Goal: Check status: Check status

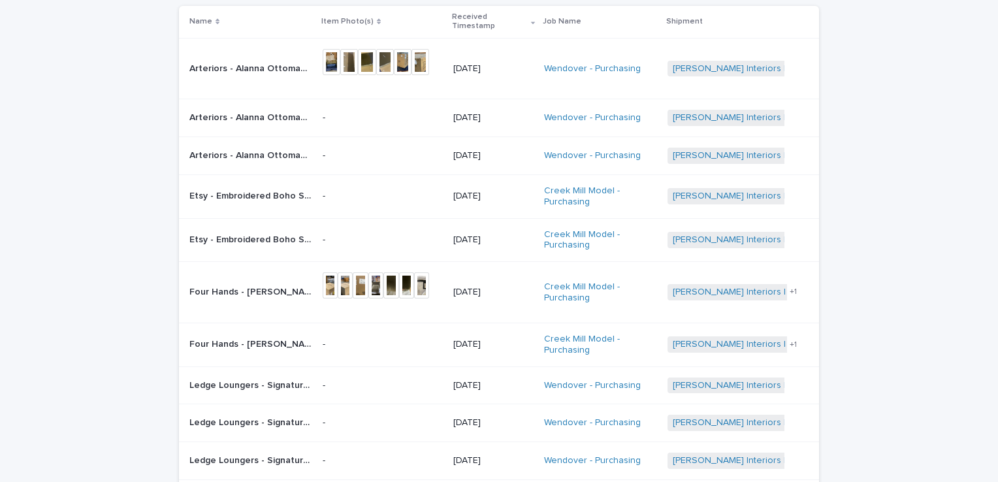
scroll to position [65, 0]
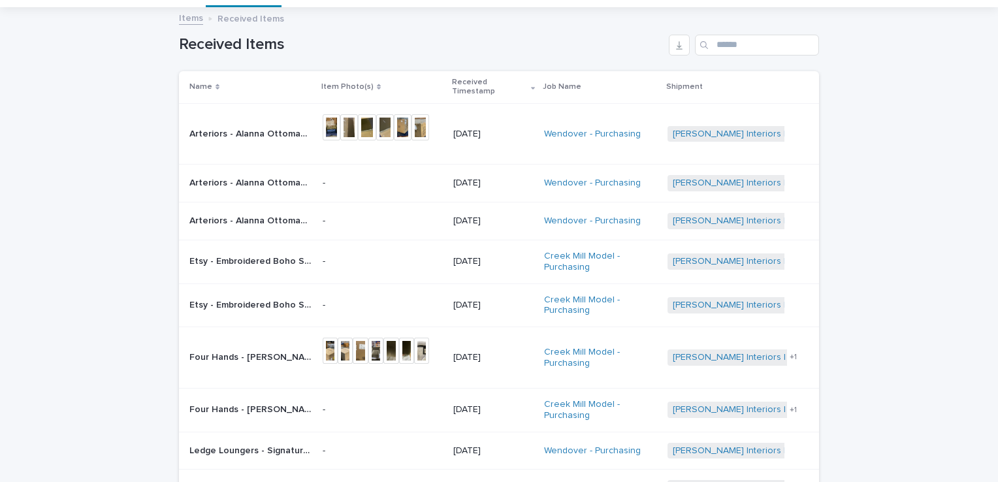
click at [225, 135] on p "Arteriors - Alanna Ottoman FOS01 Cloud Bouclé | 73187" at bounding box center [251, 133] width 125 height 14
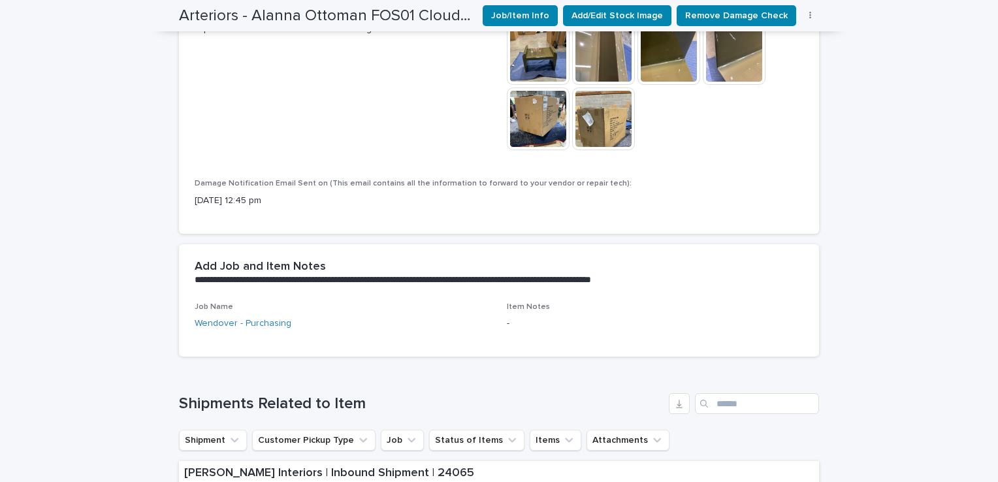
scroll to position [591, 0]
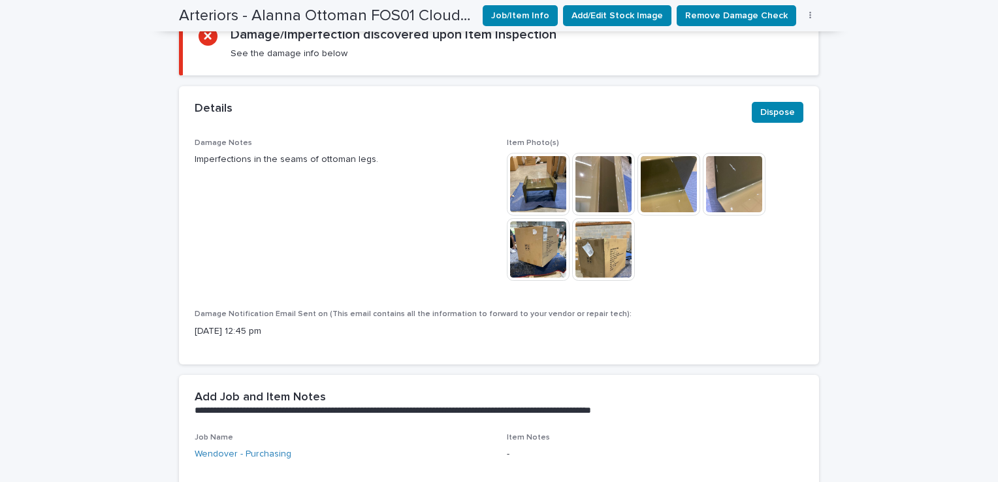
click at [610, 184] on img at bounding box center [603, 184] width 63 height 63
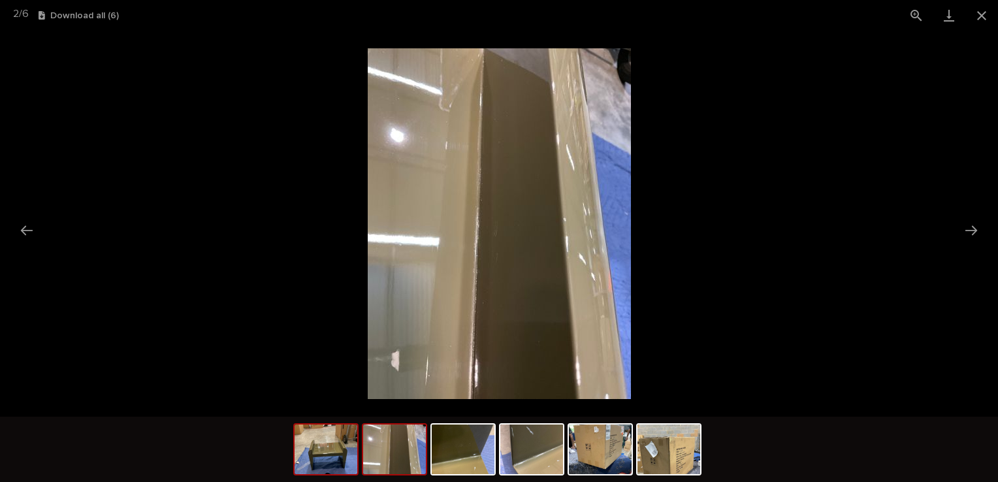
click at [342, 455] on img at bounding box center [326, 450] width 63 height 50
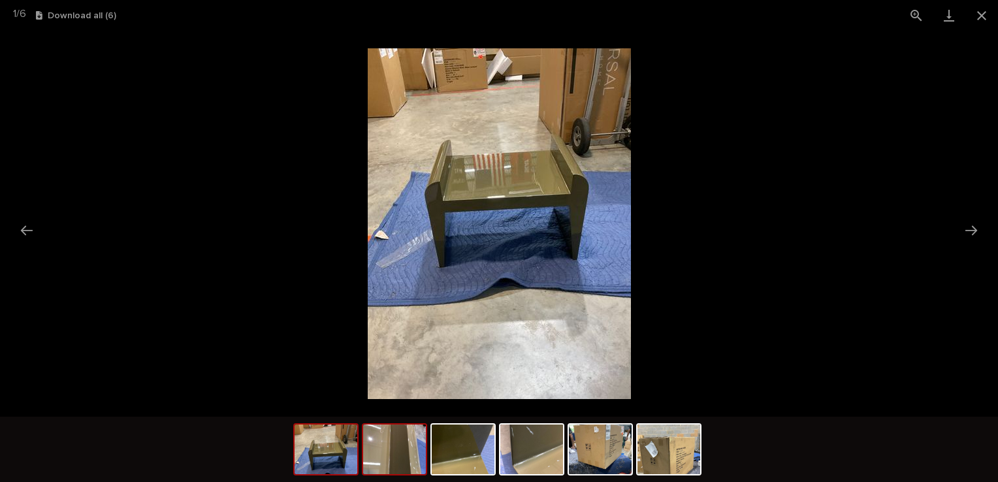
click at [362, 455] on div at bounding box center [394, 449] width 65 height 52
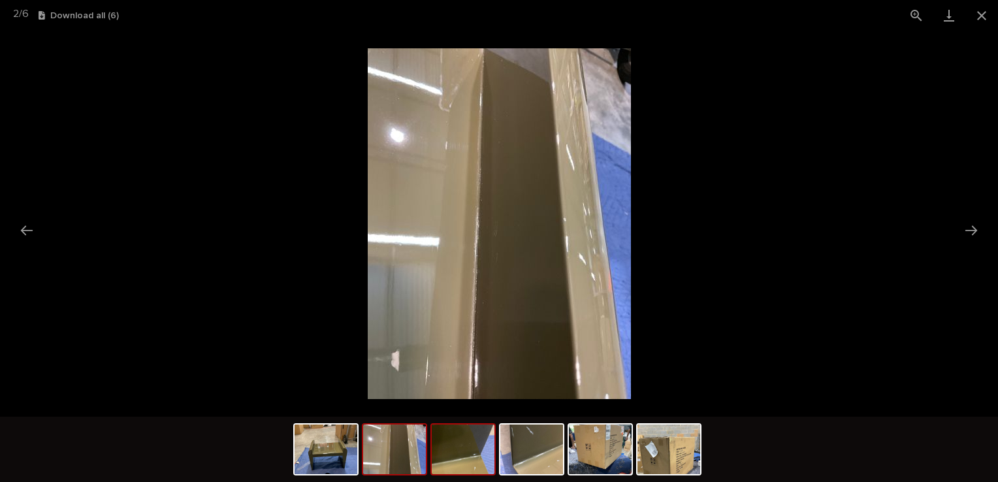
click at [453, 455] on img at bounding box center [463, 450] width 63 height 50
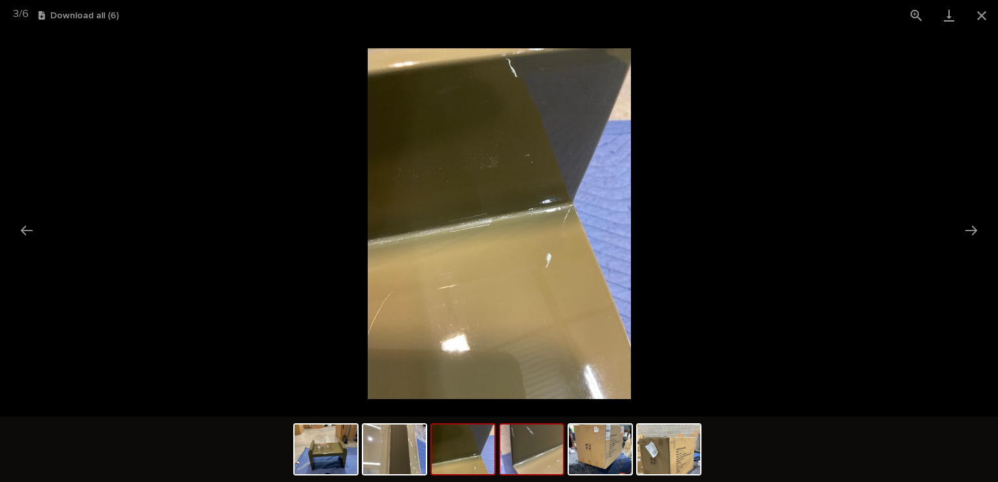
click at [540, 455] on img at bounding box center [531, 450] width 63 height 50
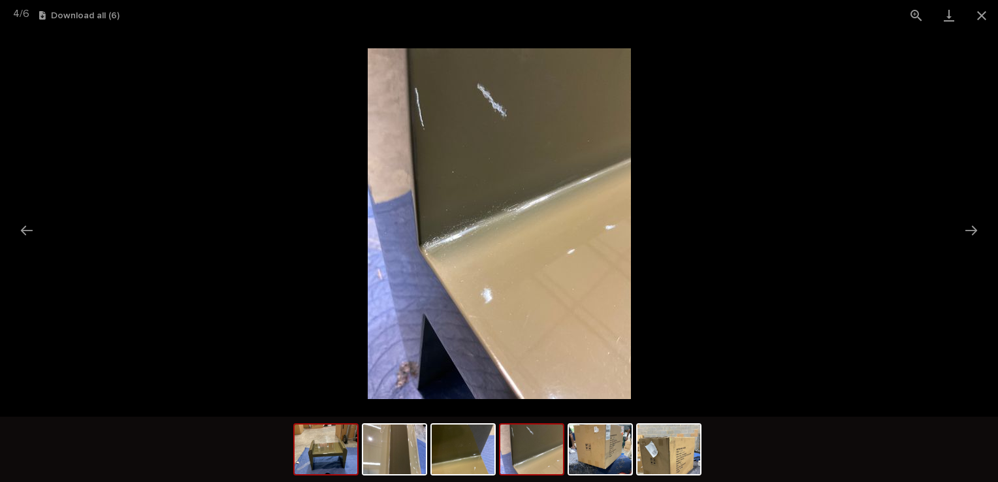
click at [308, 464] on img at bounding box center [326, 450] width 63 height 50
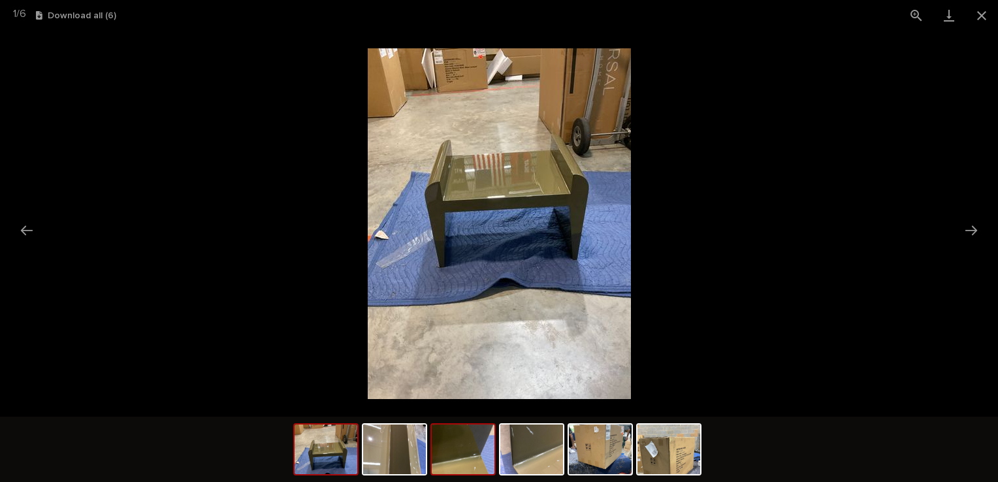
click at [445, 433] on img at bounding box center [463, 450] width 63 height 50
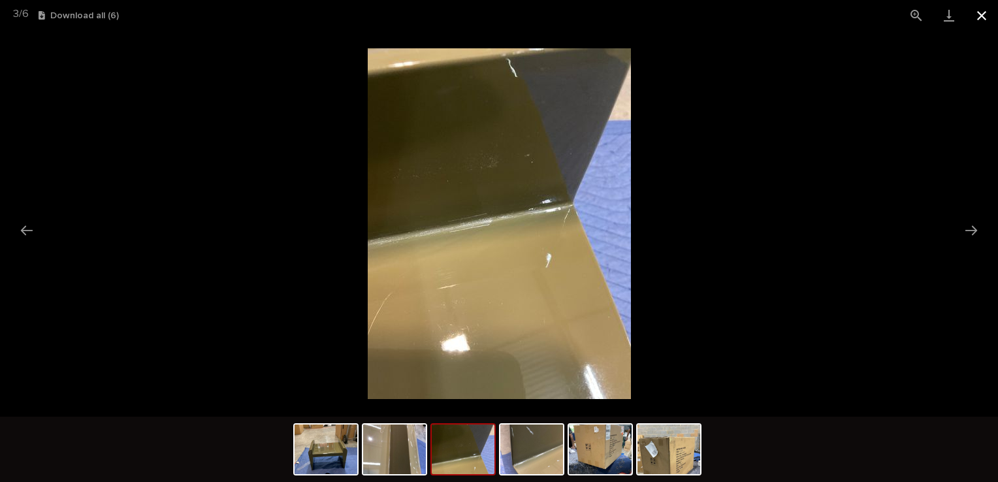
click at [973, 10] on button "Close gallery" at bounding box center [982, 15] width 33 height 31
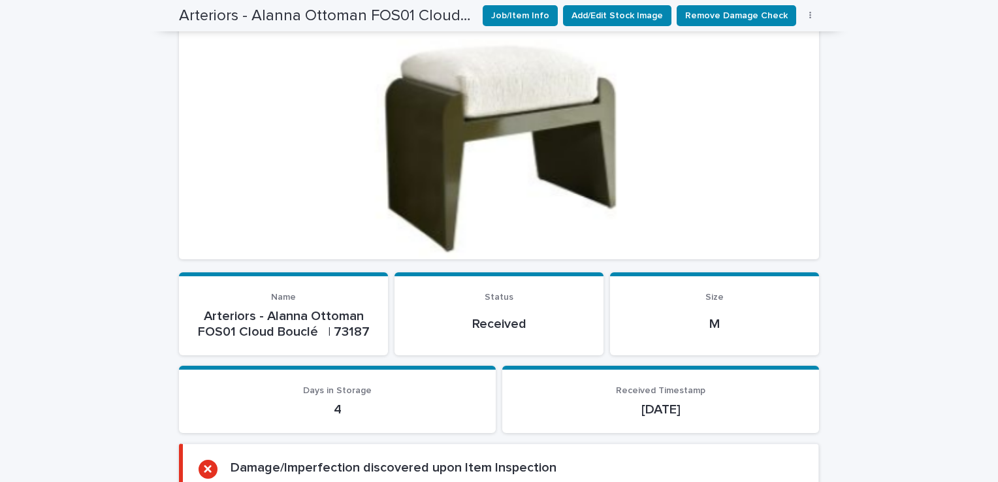
scroll to position [3, 0]
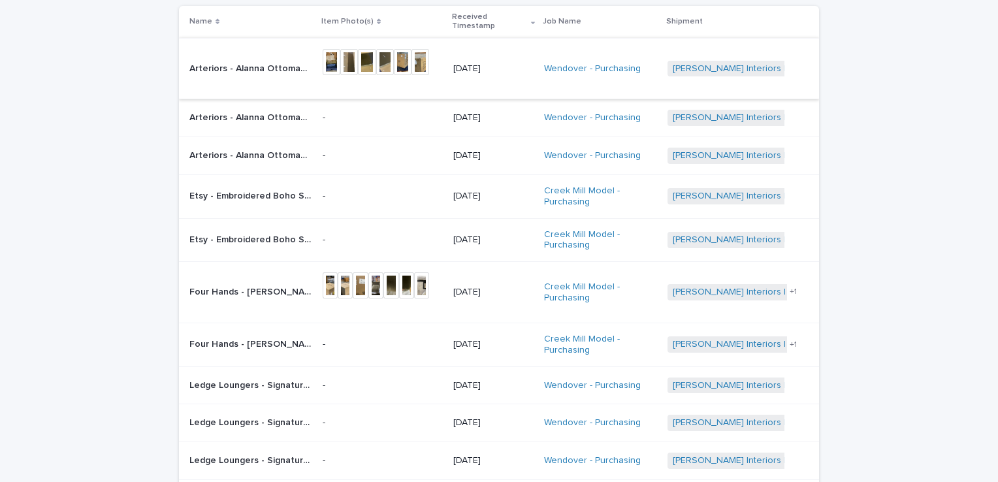
scroll to position [196, 0]
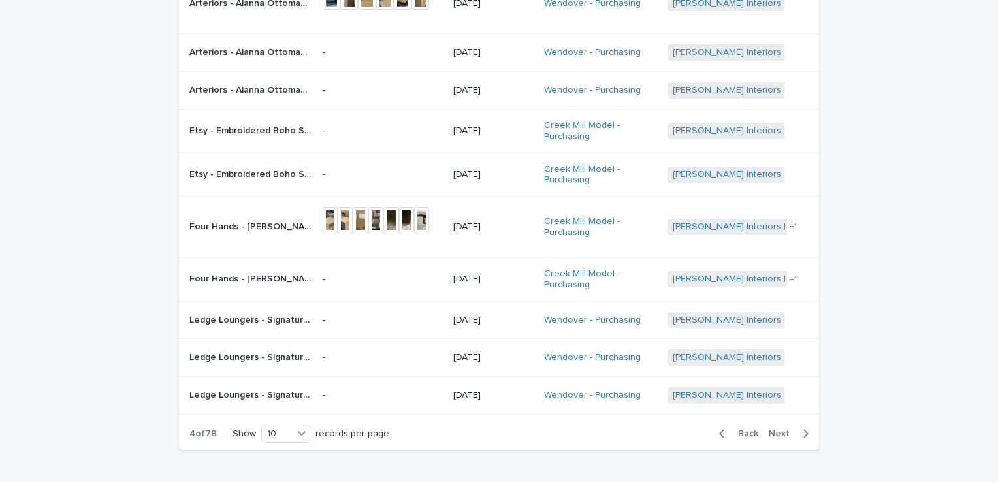
click at [259, 57] on p "Arteriors - Alanna Ottoman FOS01 Cloud Bouclé | 73186" at bounding box center [251, 51] width 125 height 14
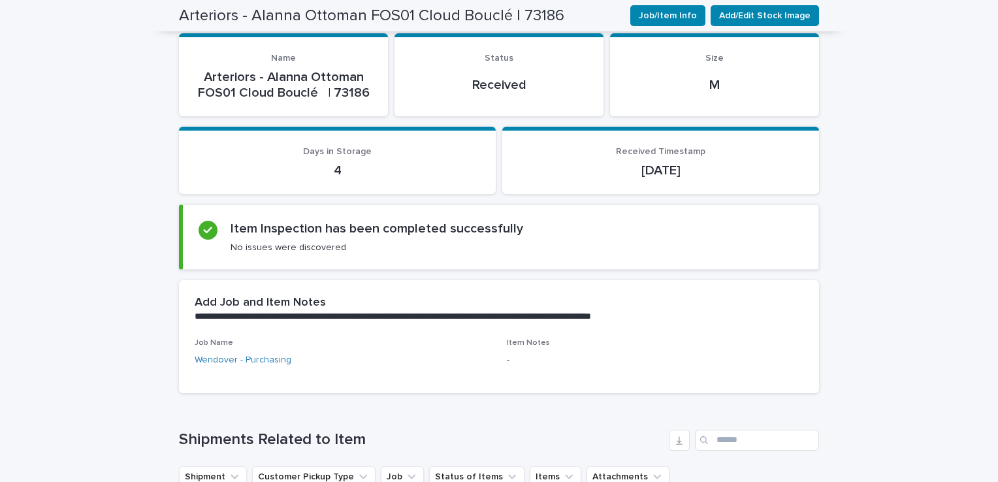
scroll to position [395, 0]
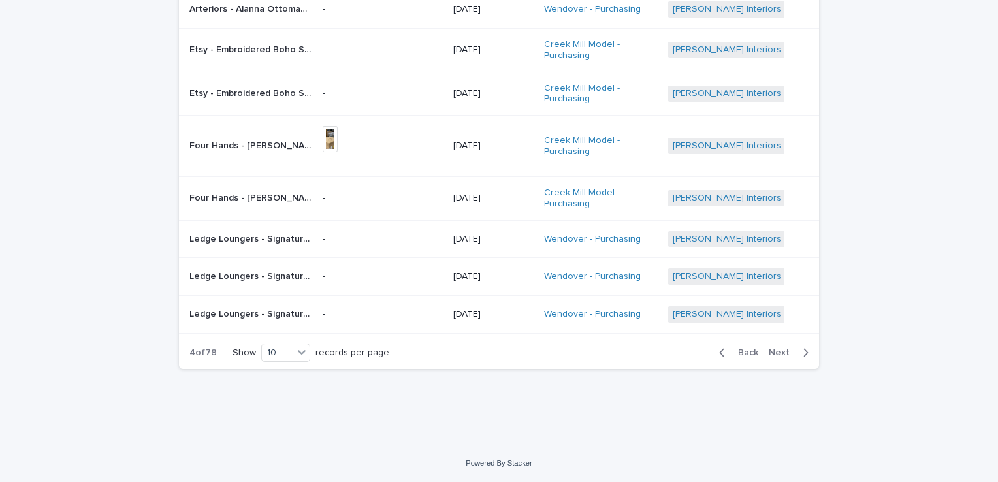
scroll to position [42, 0]
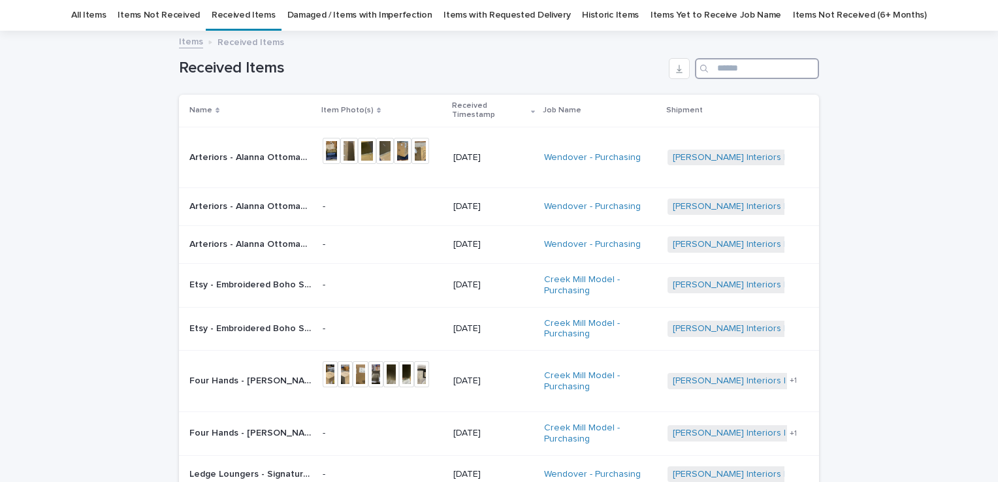
click at [720, 72] on input "Search" at bounding box center [757, 68] width 124 height 21
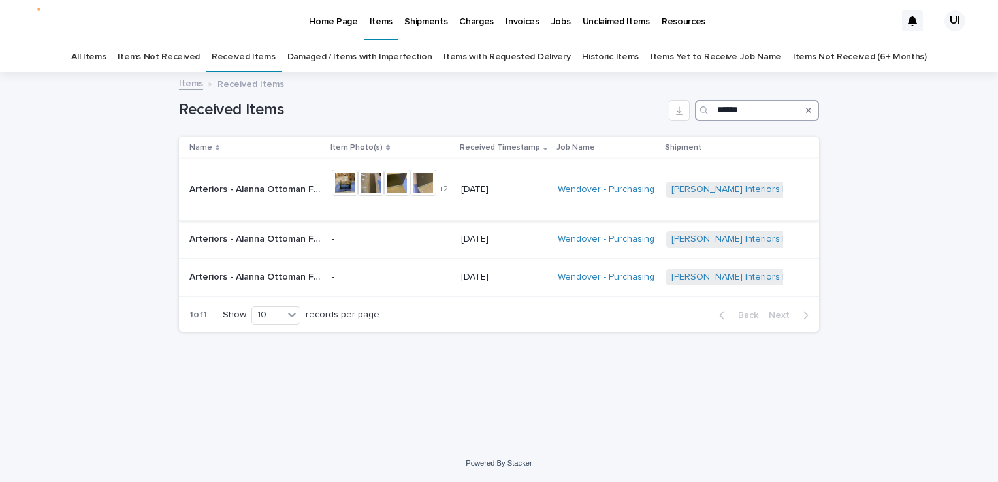
type input "******"
click at [247, 193] on p "Arteriors - Alanna Ottoman FOS01 Cloud Bouclé | 73187" at bounding box center [255, 189] width 133 height 14
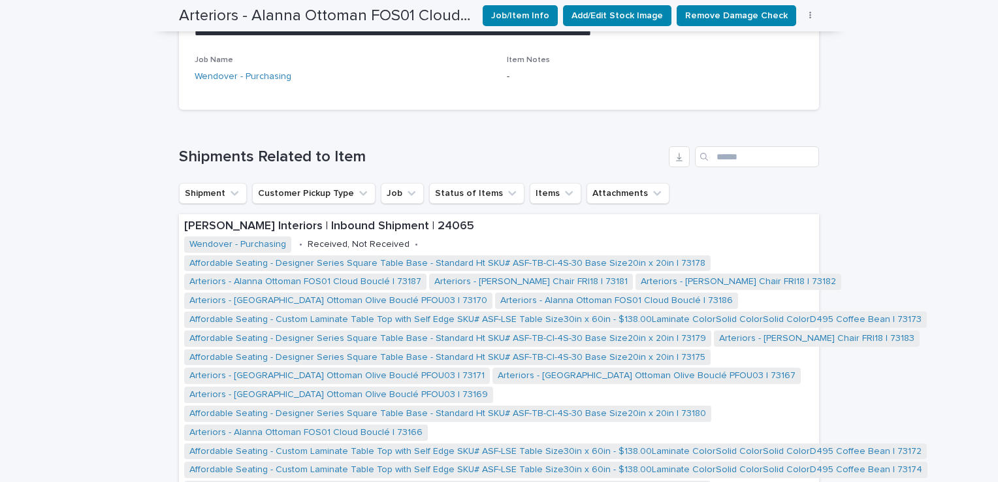
scroll to position [1087, 0]
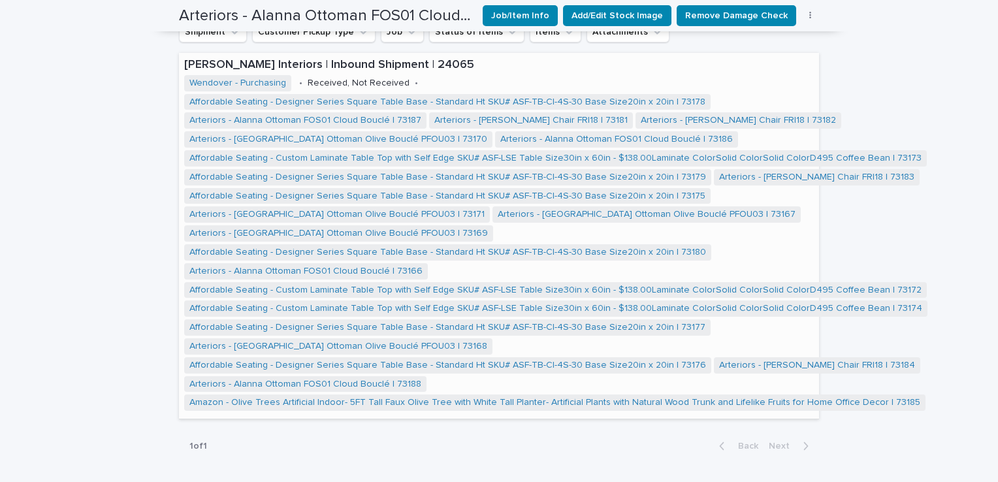
scroll to position [1153, 0]
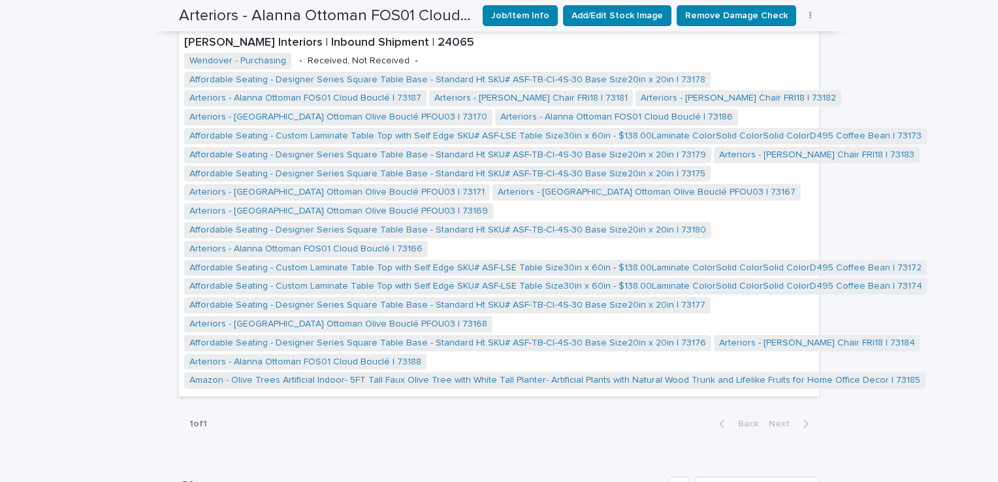
drag, startPoint x: 34, startPoint y: 226, endPoint x: 81, endPoint y: 243, distance: 50.0
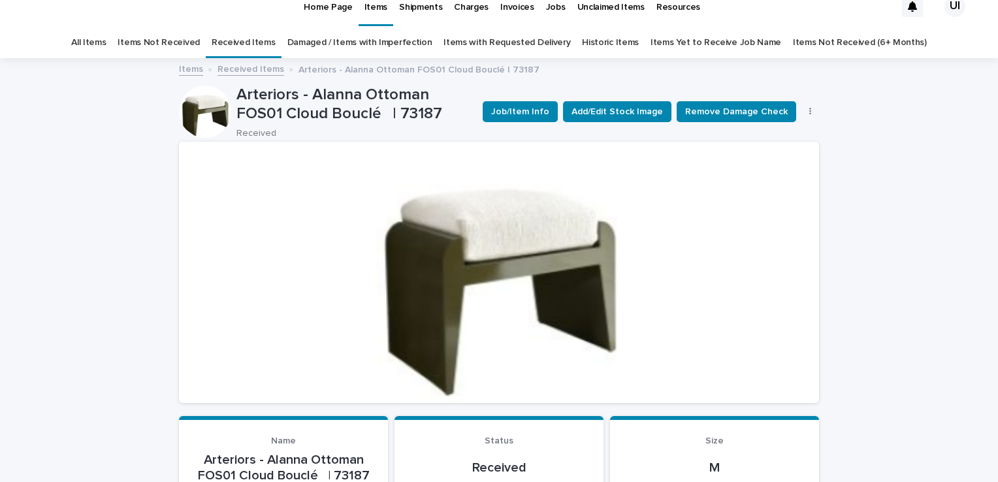
scroll to position [0, 0]
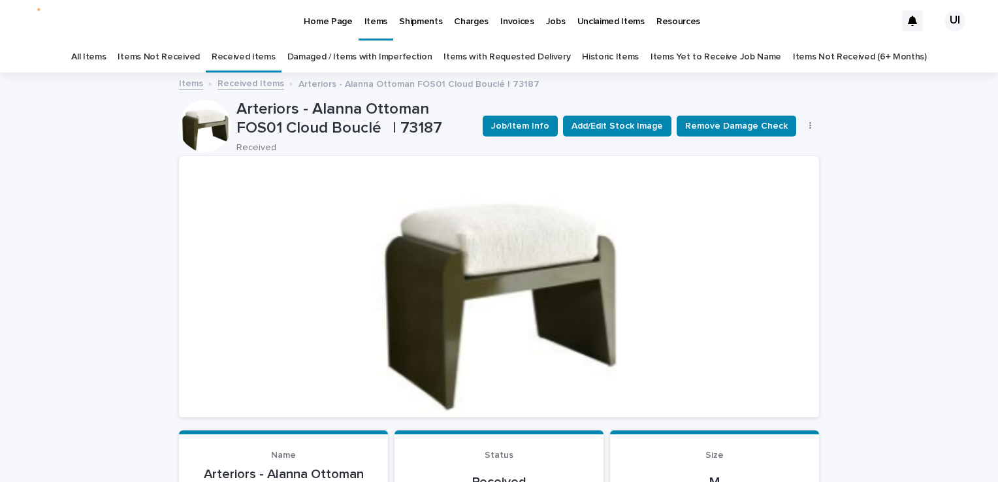
click at [308, 127] on p "Arteriors - Alanna Ottoman FOS01 Cloud Bouclé | 73187" at bounding box center [355, 119] width 236 height 38
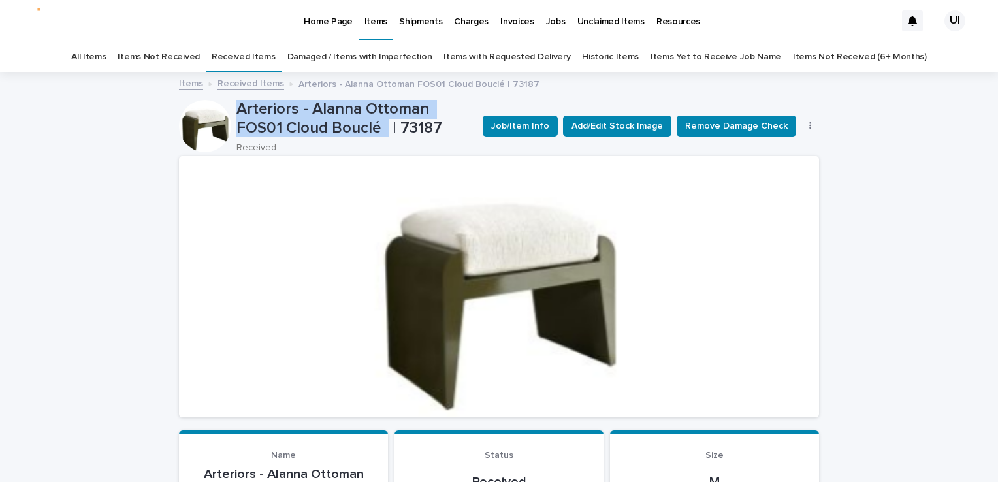
drag, startPoint x: 232, startPoint y: 103, endPoint x: 335, endPoint y: 131, distance: 106.5
click at [335, 131] on p "Arteriors - Alanna Ottoman FOS01 Cloud Bouclé | 73187" at bounding box center [355, 119] width 236 height 38
drag, startPoint x: 335, startPoint y: 131, endPoint x: 323, endPoint y: 128, distance: 11.6
copy p "Arteriors - Alanna Ottoman FOS01 Cloud Bouclé"
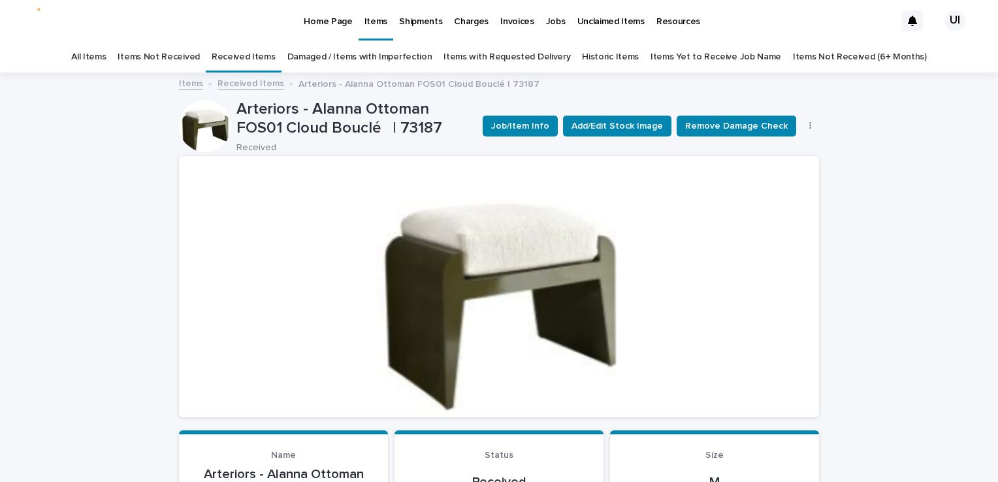
drag, startPoint x: 10, startPoint y: 164, endPoint x: 4, endPoint y: 97, distance: 67.6
click at [321, 20] on p "Home Page" at bounding box center [328, 13] width 48 height 27
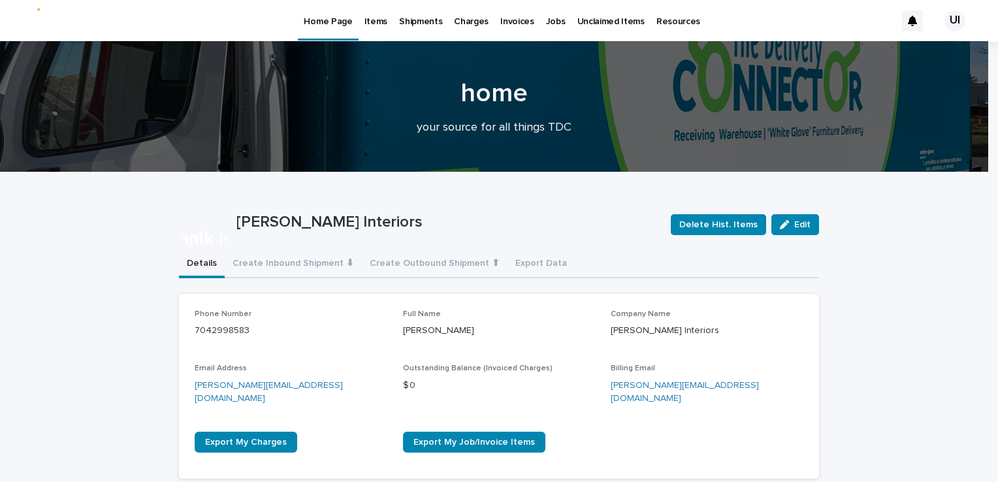
click at [374, 22] on p "Items" at bounding box center [376, 13] width 23 height 27
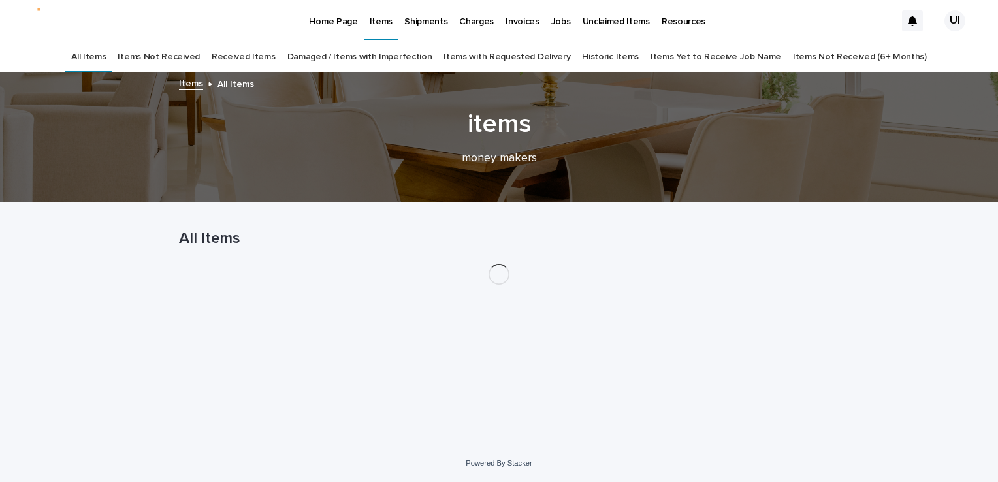
click at [276, 60] on link "Received Items" at bounding box center [244, 57] width 64 height 31
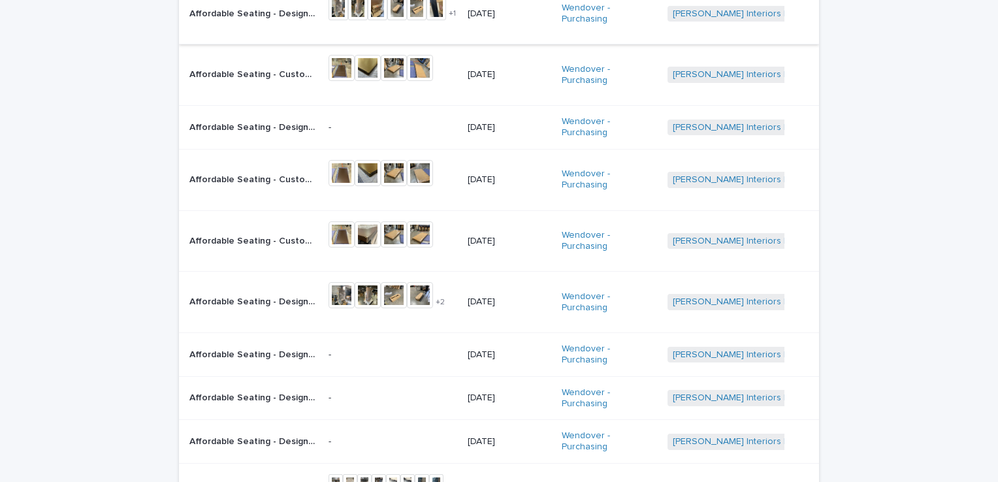
scroll to position [196, 0]
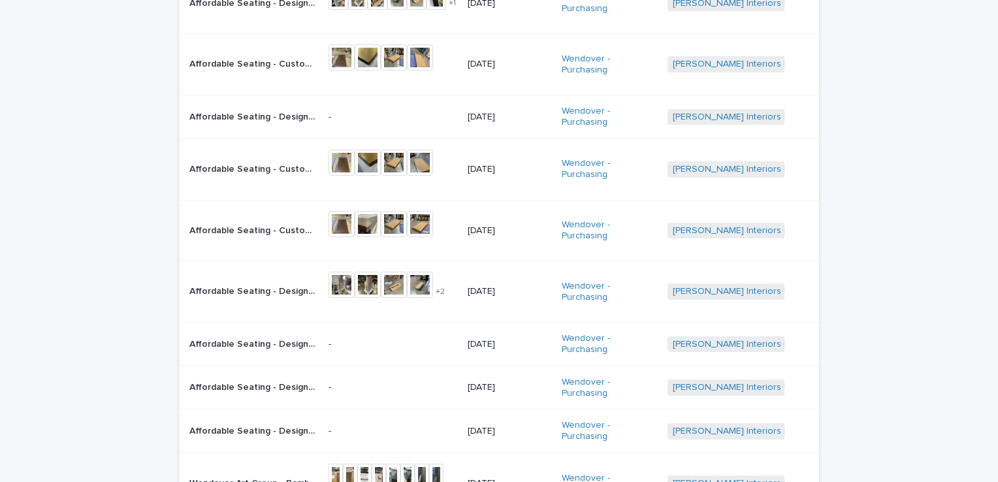
click at [189, 56] on p "Affordable Seating - Custom Laminate Table Top with Self Edge SKU# ASF-LSE Tabl…" at bounding box center [254, 63] width 131 height 14
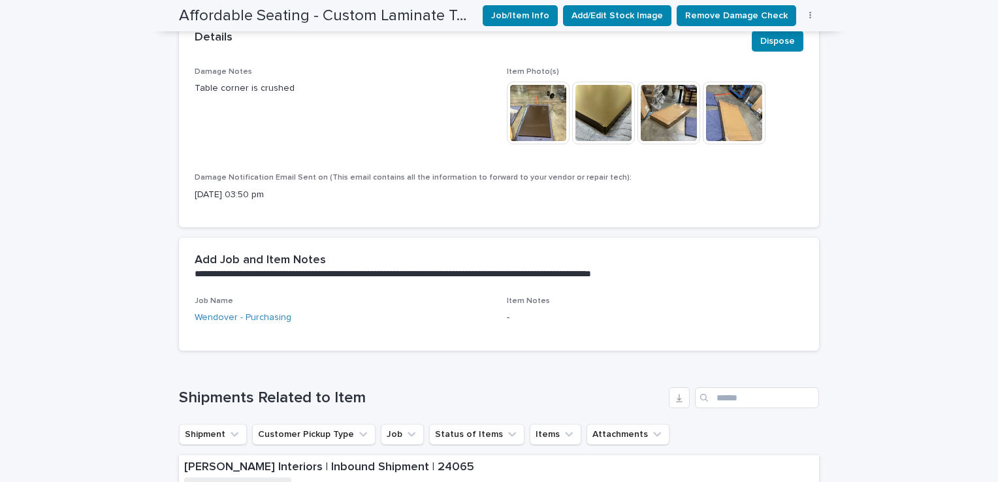
scroll to position [657, 0]
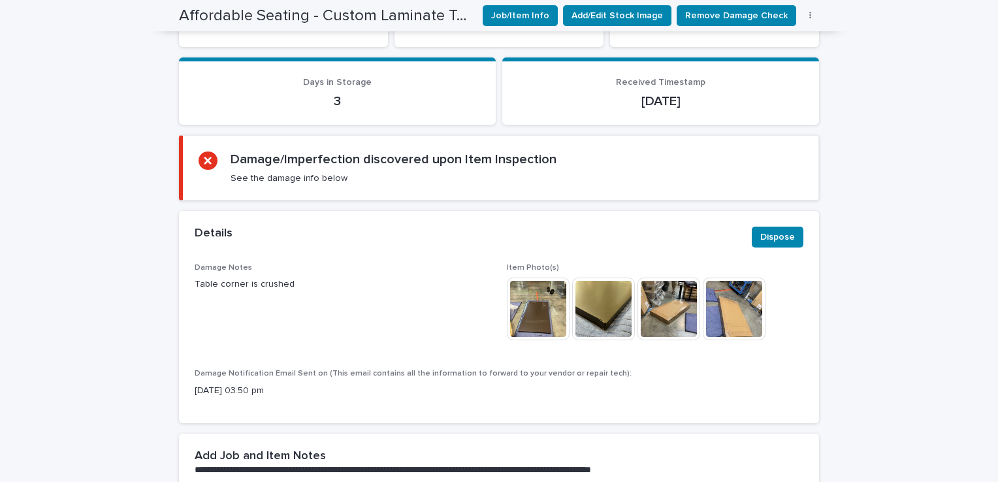
click at [575, 278] on img at bounding box center [603, 309] width 63 height 63
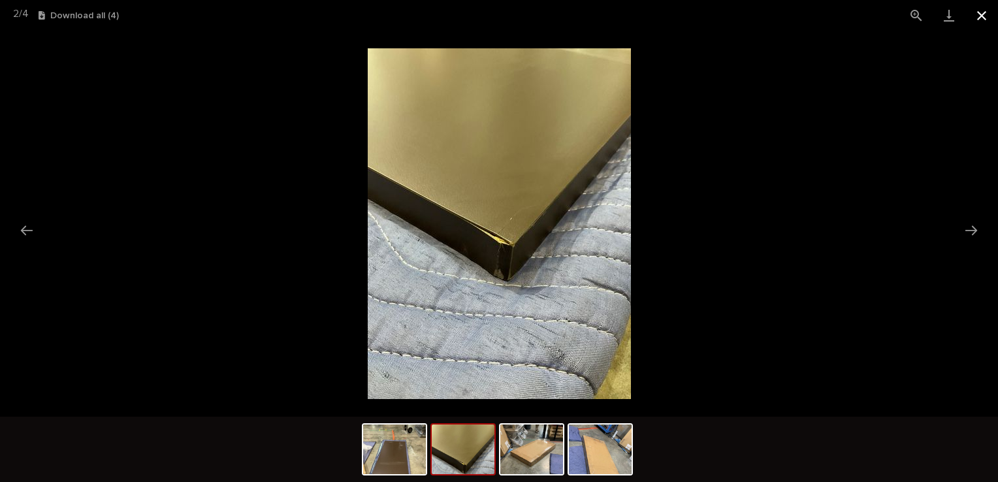
click at [975, 14] on button "Close gallery" at bounding box center [982, 15] width 33 height 31
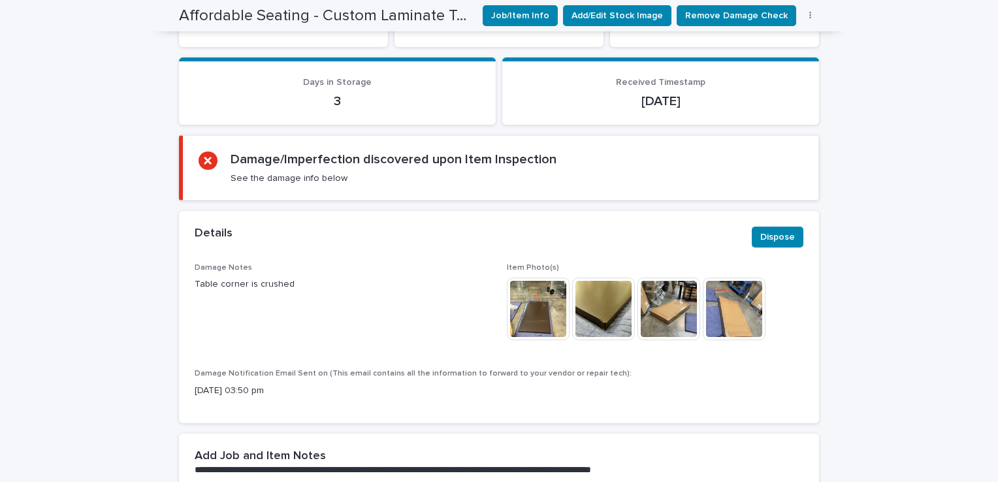
drag, startPoint x: 595, startPoint y: 280, endPoint x: 416, endPoint y: 248, distance: 181.8
click at [416, 263] on p "Damage Notes" at bounding box center [343, 267] width 297 height 9
click at [604, 281] on img at bounding box center [603, 309] width 63 height 63
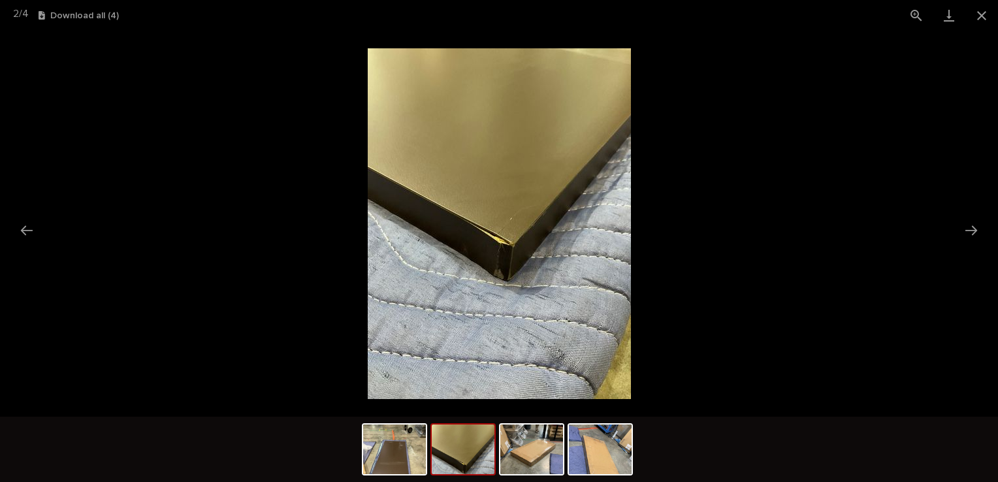
click at [489, 440] on img at bounding box center [463, 450] width 63 height 50
click at [589, 453] on img at bounding box center [600, 450] width 63 height 50
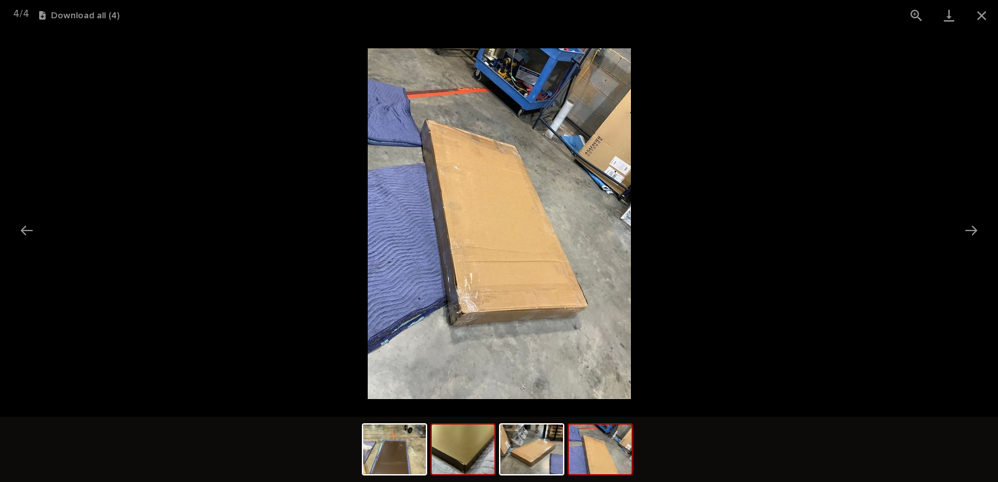
click at [478, 459] on img at bounding box center [463, 450] width 63 height 50
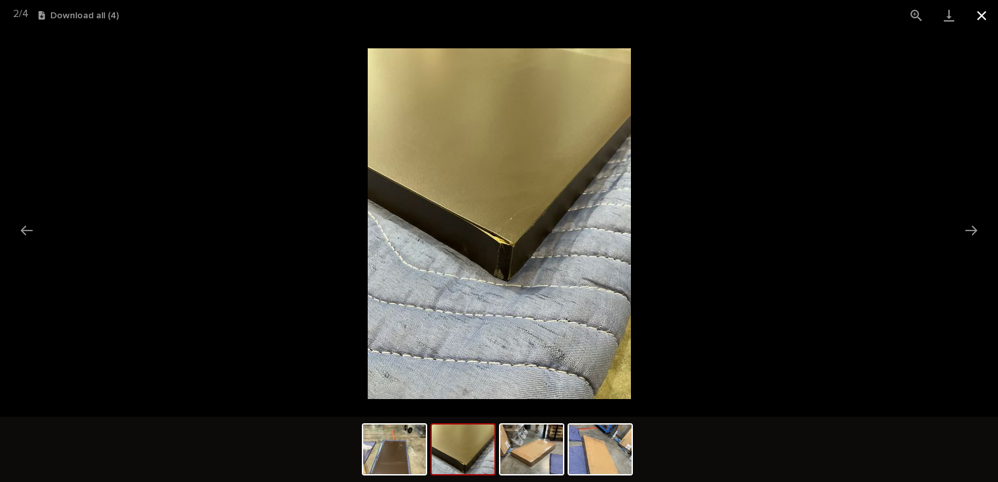
click at [983, 12] on button "Close gallery" at bounding box center [982, 15] width 33 height 31
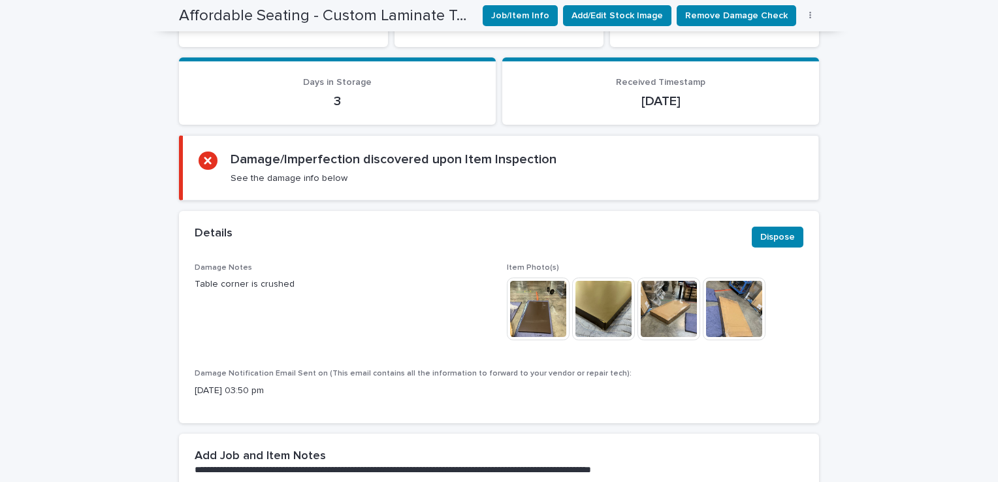
click at [16, 223] on div "Loading... Saving… Loading... Saving… Affordable Seating - Custom Laminate Tabl…" at bounding box center [499, 386] width 998 height 1903
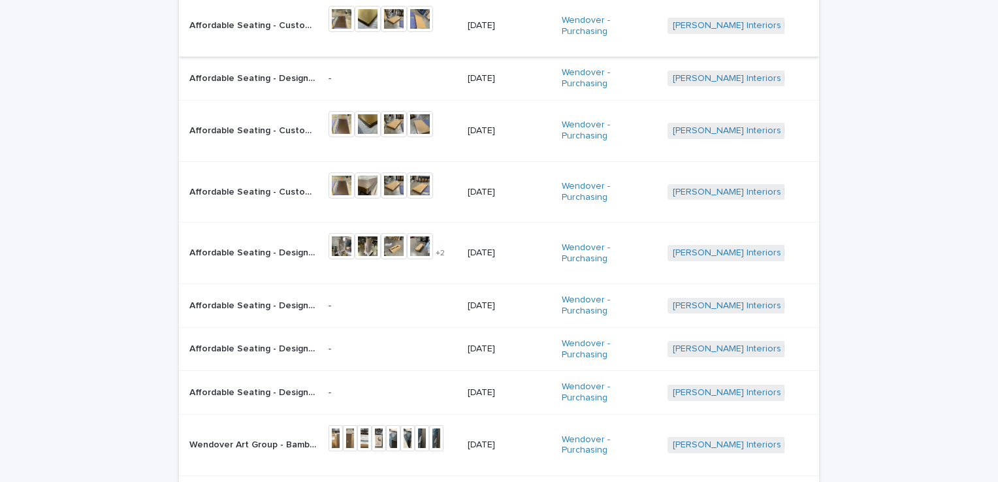
scroll to position [238, 0]
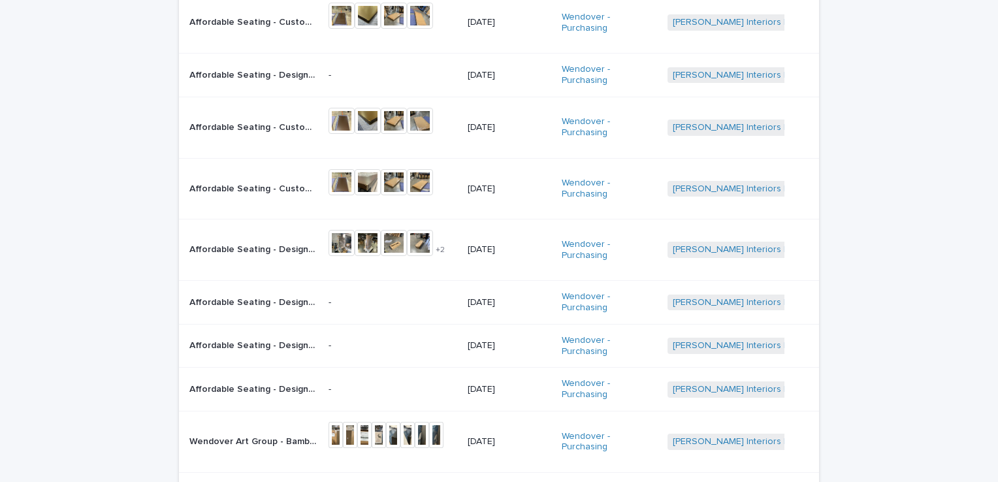
click at [302, 242] on p "Affordable Seating - Designer Series Square Table Base - Standard Ht SKU# ASF-T…" at bounding box center [254, 249] width 131 height 14
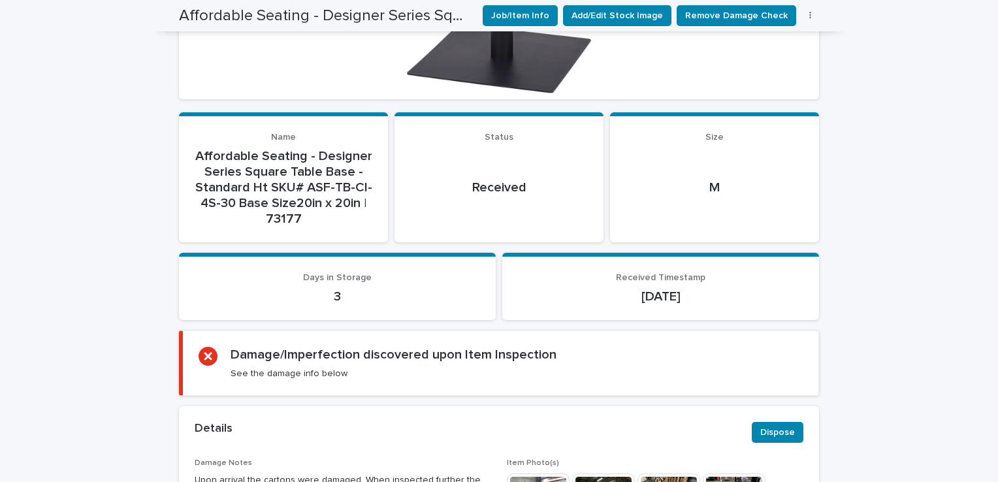
scroll to position [588, 0]
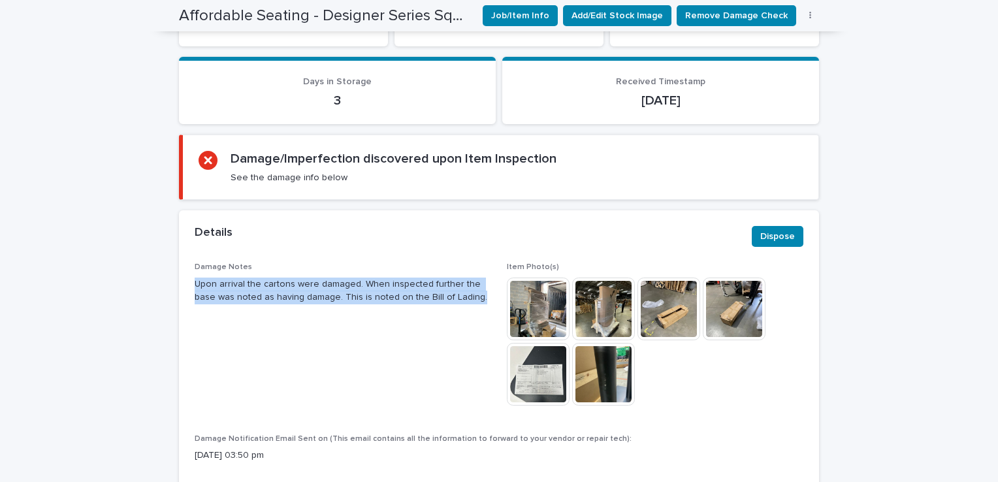
drag, startPoint x: 188, startPoint y: 245, endPoint x: 451, endPoint y: 273, distance: 264.8
click at [451, 273] on div "Damage Notes Upon arrival the cartons were damaged. When inspected further the …" at bounding box center [499, 376] width 640 height 226
drag, startPoint x: 451, startPoint y: 273, endPoint x: 438, endPoint y: 263, distance: 16.7
copy p "Upon arrival the cartons were damaged. When inspected further the base was note…"
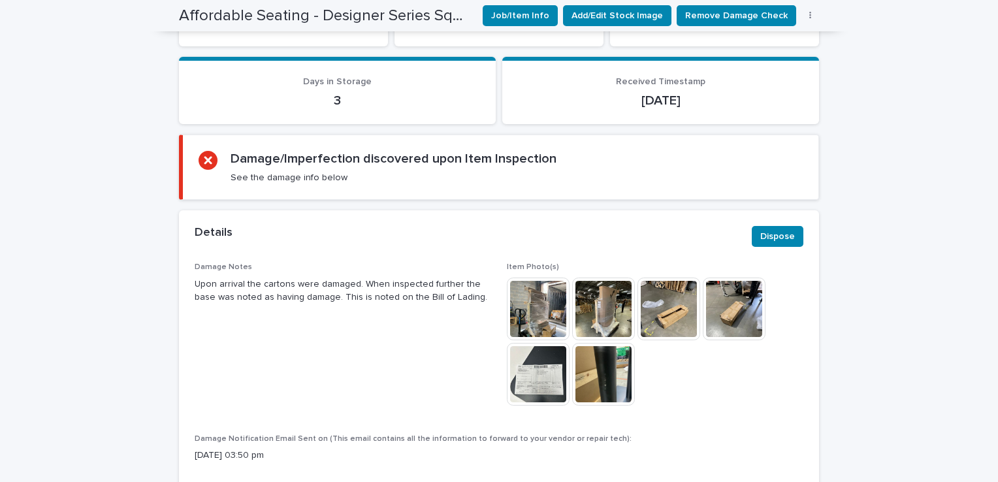
click at [29, 110] on div "Loading... Saving… Loading... Saving… Affordable Seating - Designer Series Squa…" at bounding box center [499, 471] width 998 height 1937
click at [600, 343] on img at bounding box center [603, 374] width 63 height 63
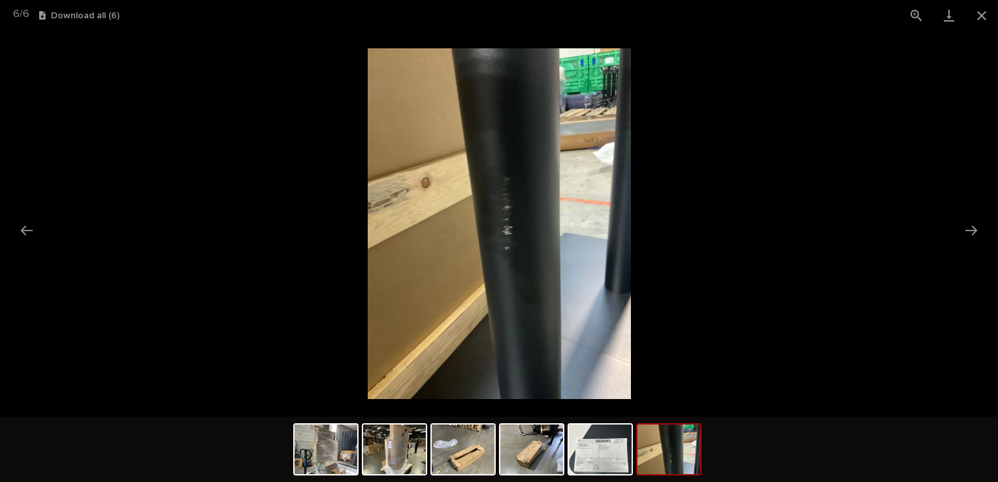
scroll to position [0, 0]
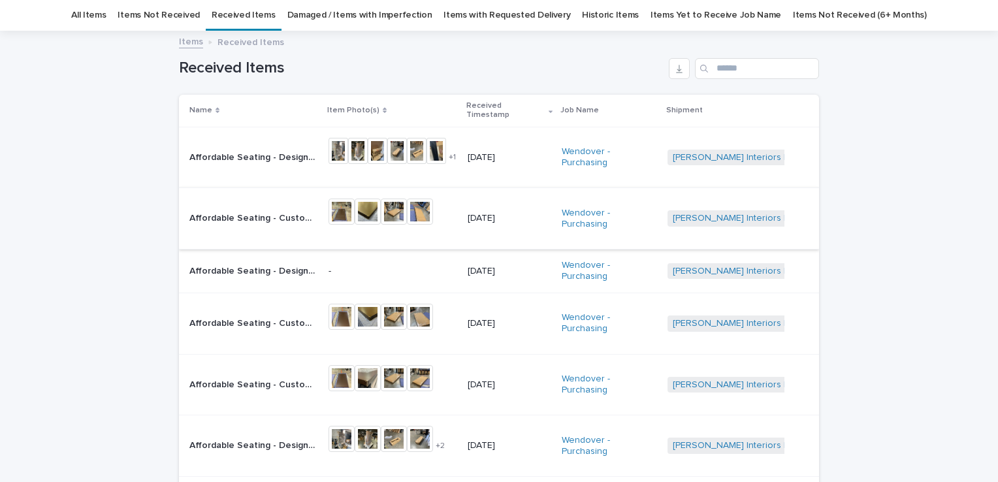
scroll to position [172, 0]
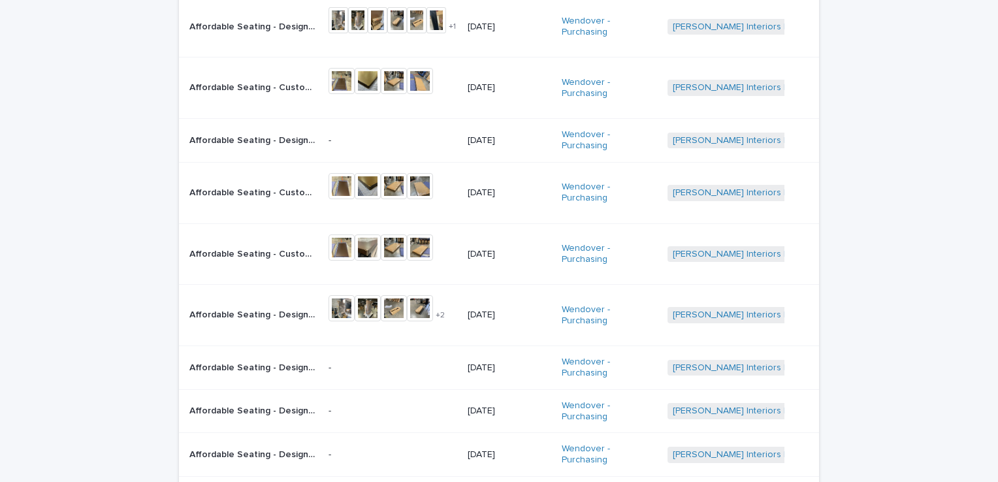
click at [233, 307] on p "Affordable Seating - Designer Series Square Table Base - Standard Ht SKU# ASF-T…" at bounding box center [254, 314] width 131 height 14
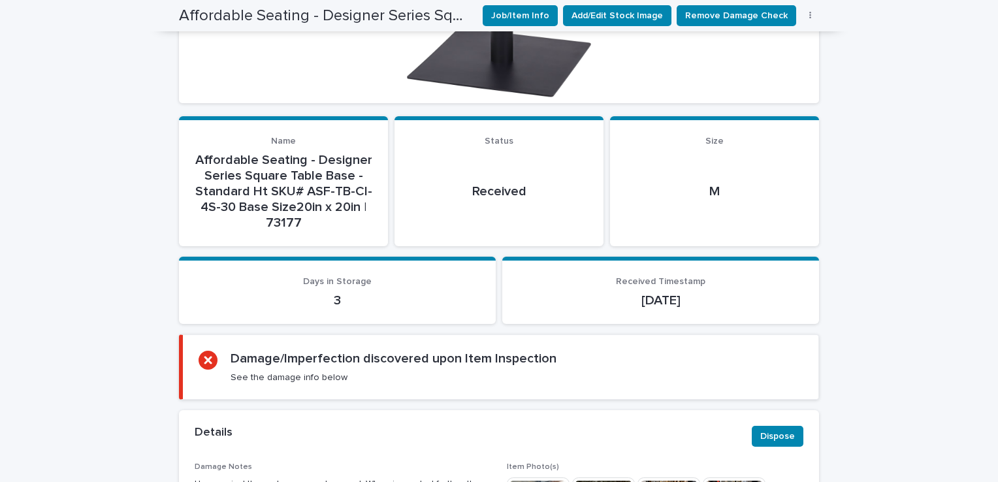
scroll to position [499, 0]
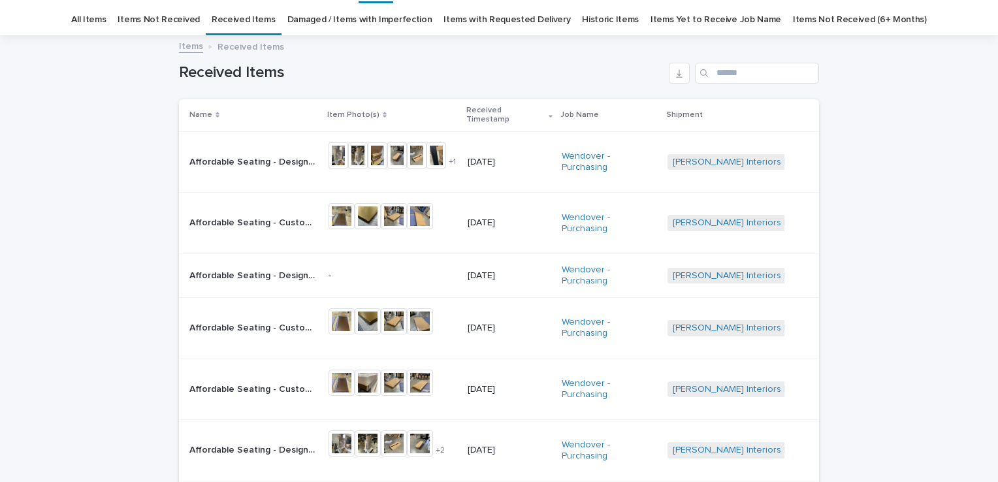
scroll to position [42, 0]
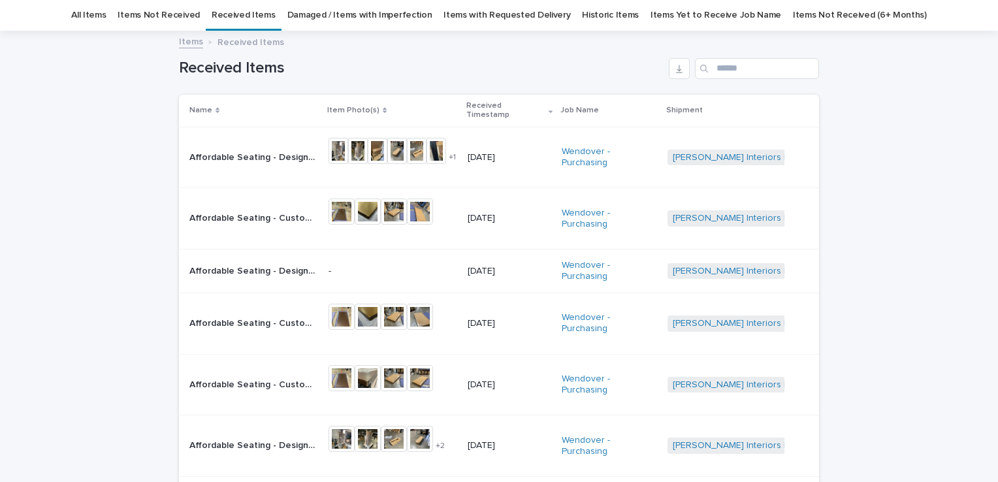
click at [235, 377] on p "Affordable Seating - Custom Laminate Table Top with Self Edge SKU# ASF-LSE Tabl…" at bounding box center [254, 384] width 131 height 14
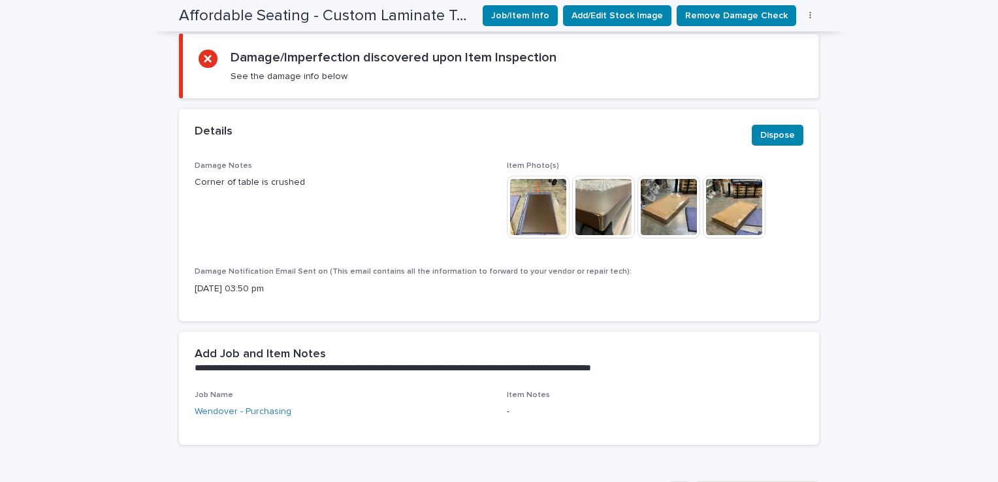
scroll to position [722, 0]
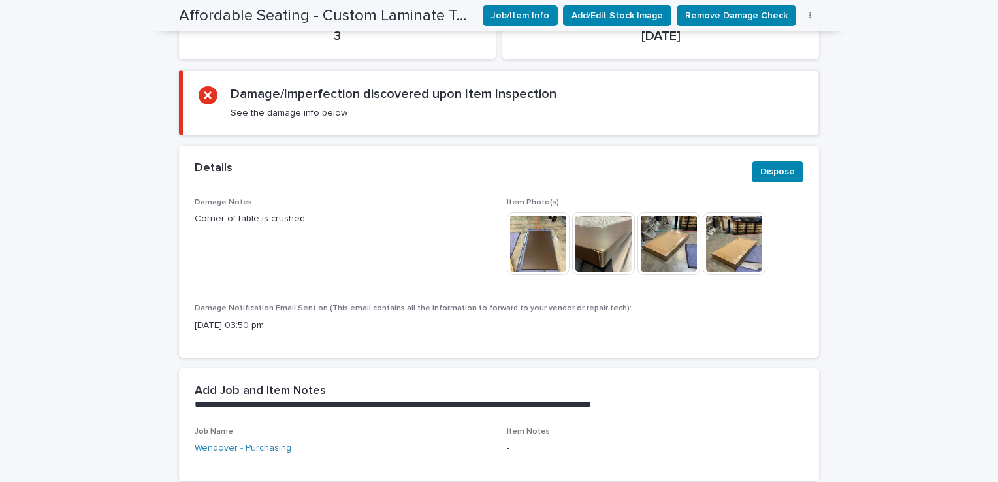
click at [595, 212] on img at bounding box center [603, 243] width 63 height 63
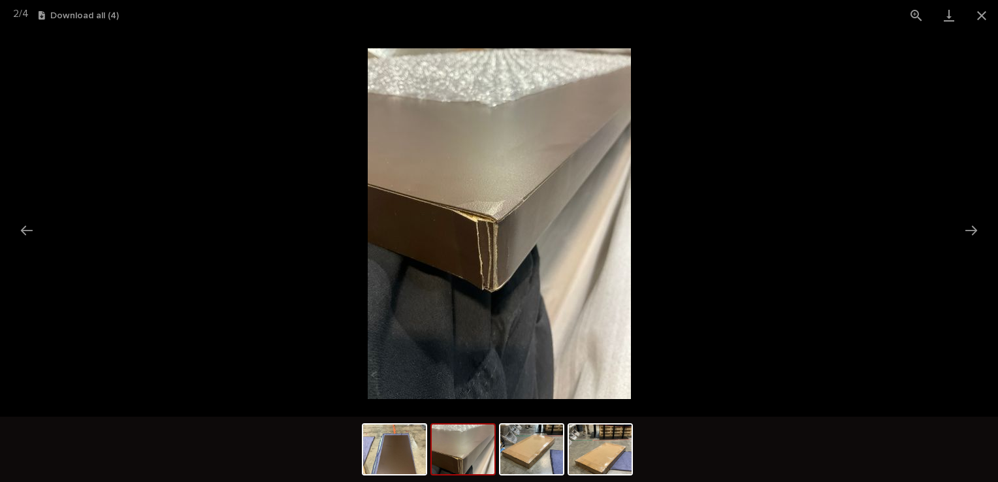
scroll to position [0, 0]
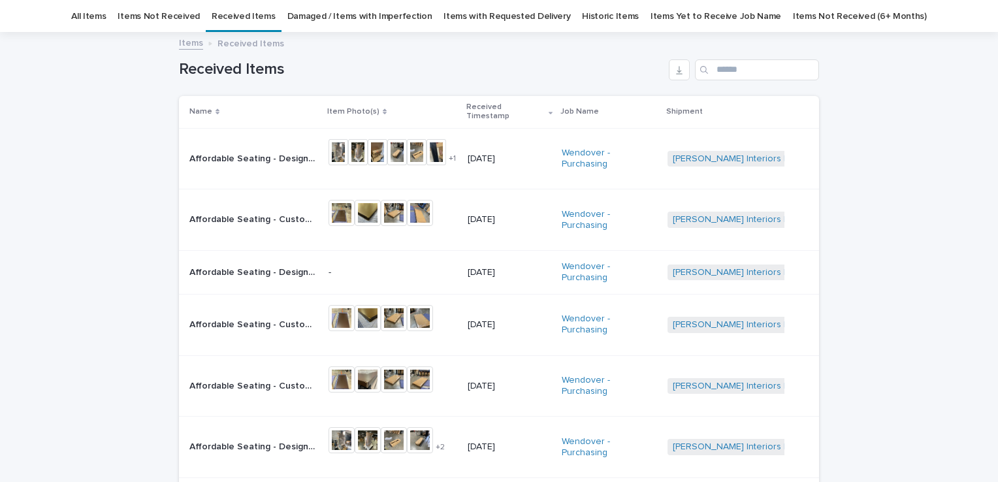
scroll to position [42, 0]
click at [241, 316] on p "Affordable Seating - Custom Laminate Table Top with Self Edge SKU# ASF-LSE Tabl…" at bounding box center [254, 323] width 131 height 14
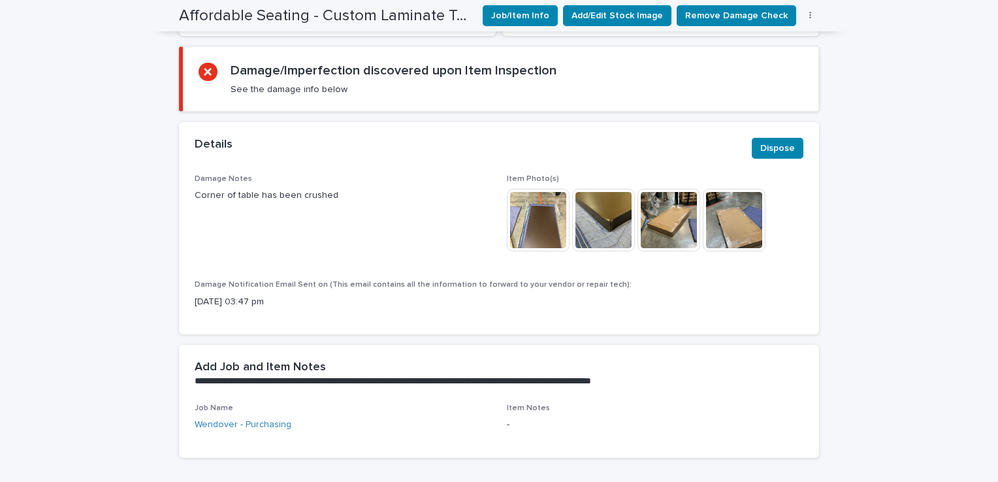
scroll to position [722, 0]
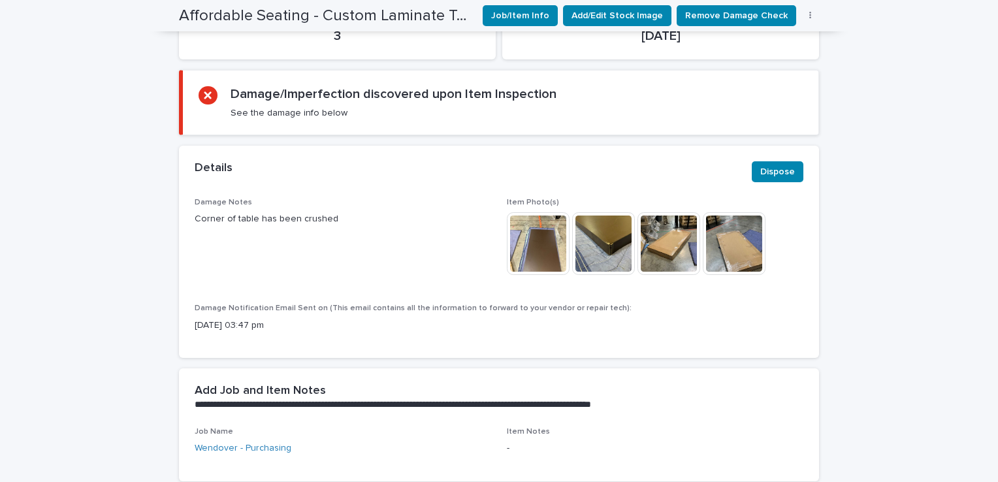
click at [74, 132] on div "Loading... Saving… Loading... Saving… Affordable Seating - Custom Laminate Tabl…" at bounding box center [499, 320] width 998 height 1903
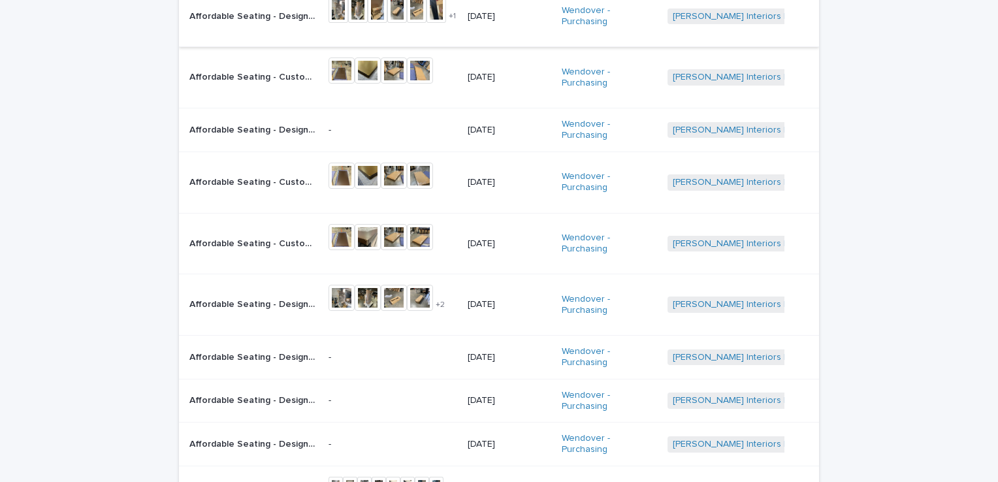
scroll to position [107, 0]
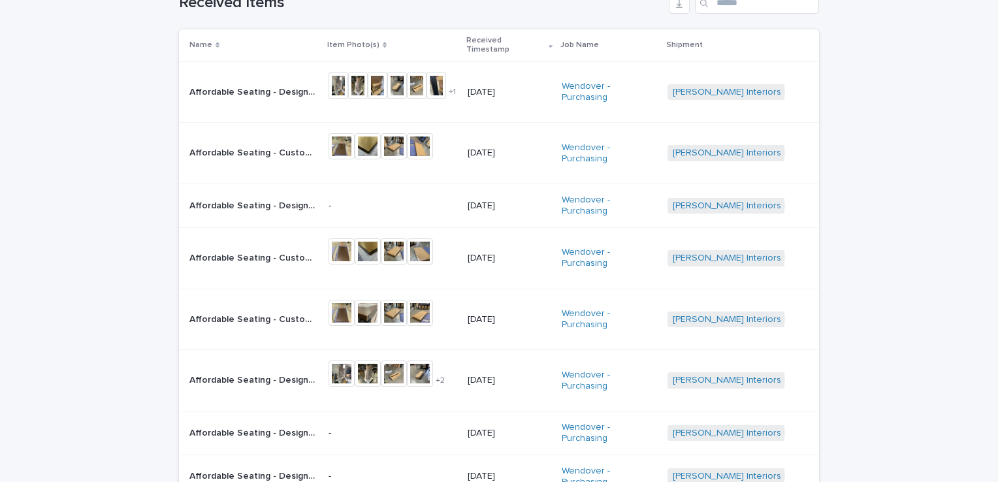
click at [274, 142] on div "Affordable Seating - Custom Laminate Table Top with Self Edge SKU# ASF-LSE Tabl…" at bounding box center [253, 153] width 129 height 22
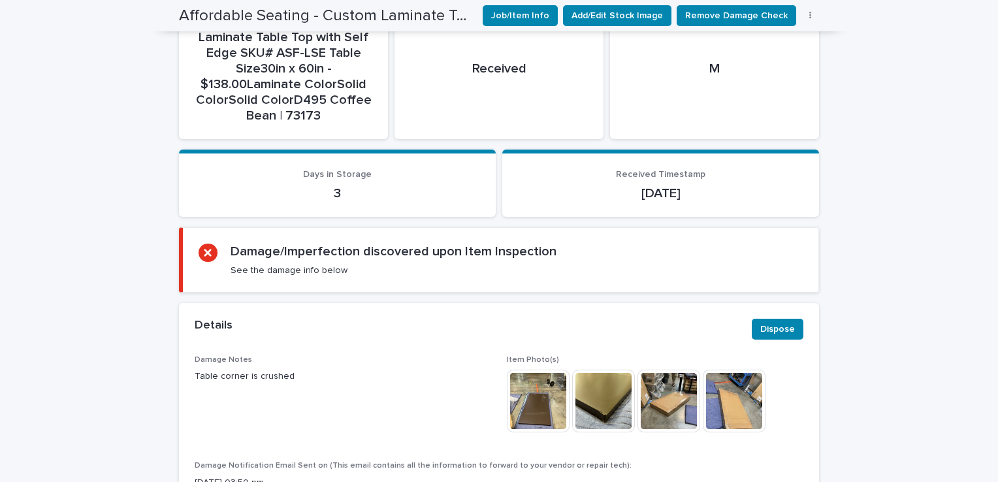
scroll to position [761, 0]
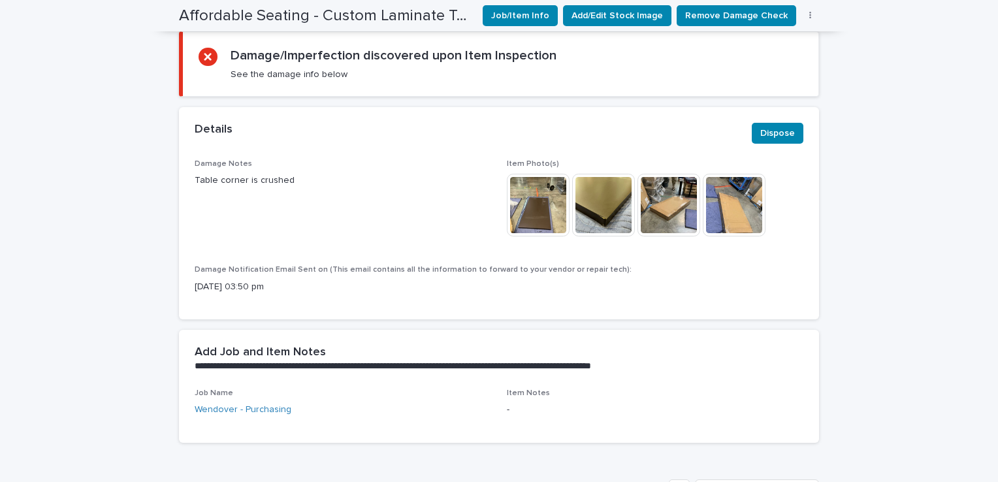
click at [15, 74] on div "Loading... Saving… Loading... Saving… Affordable Seating - Custom Laminate Tabl…" at bounding box center [499, 282] width 998 height 1903
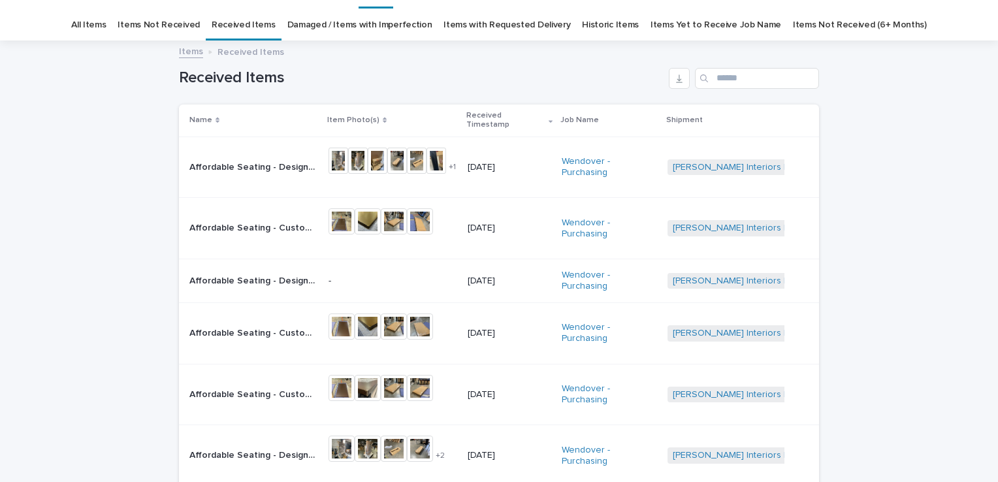
scroll to position [42, 0]
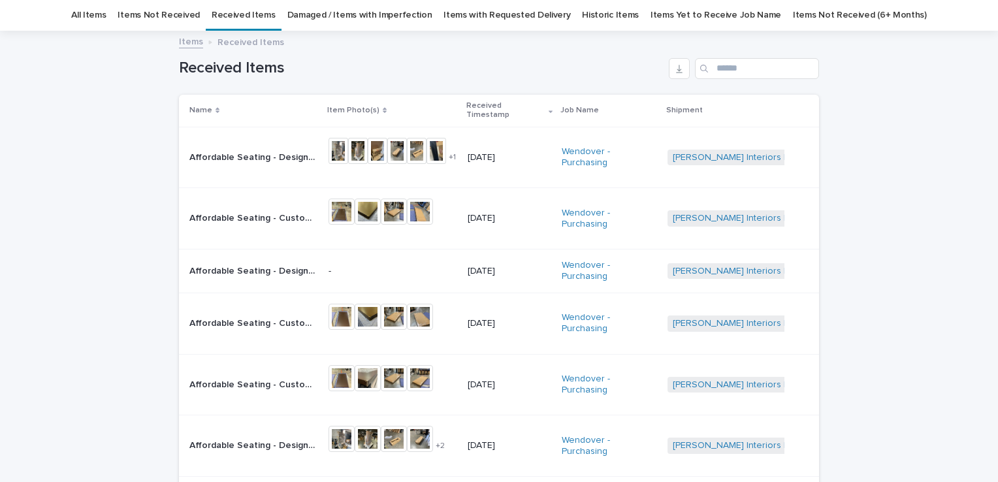
click at [275, 150] on p "Affordable Seating - Designer Series Square Table Base - Standard Ht SKU# ASF-T…" at bounding box center [254, 157] width 131 height 14
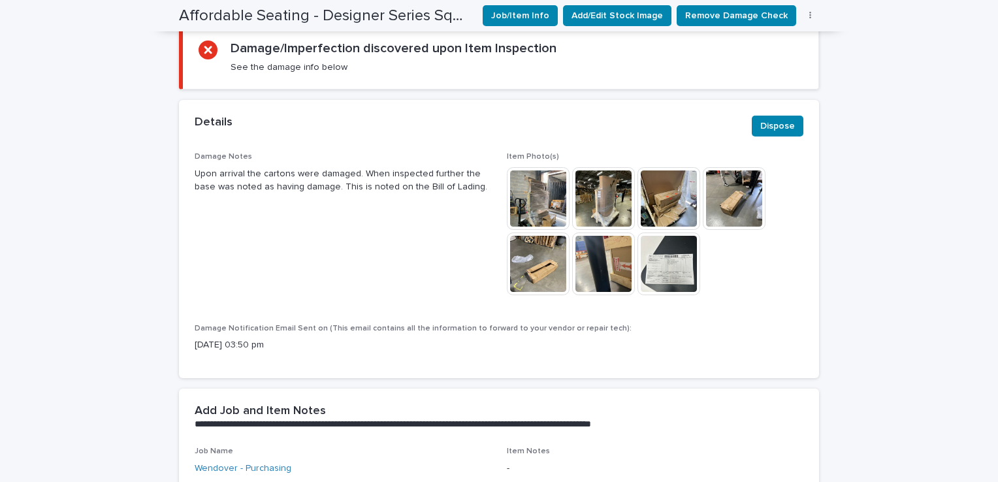
scroll to position [719, 0]
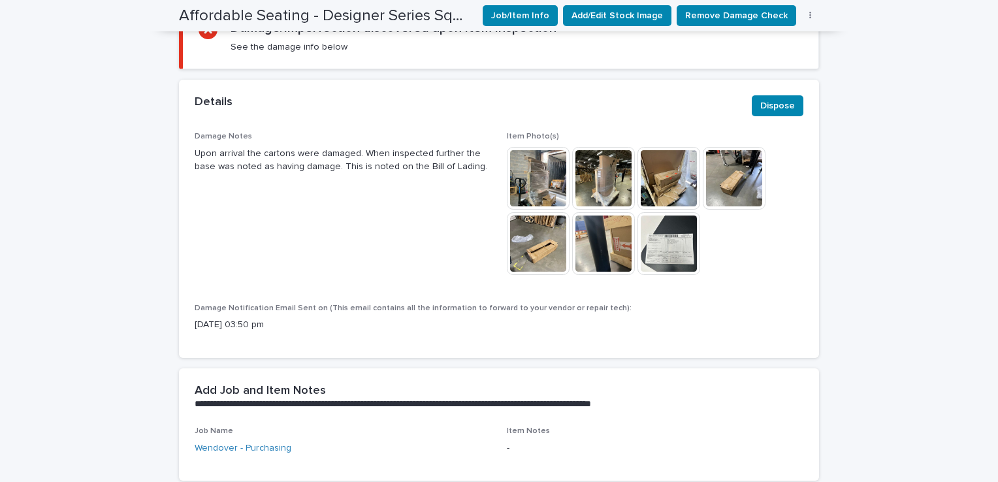
click at [604, 212] on img at bounding box center [603, 243] width 63 height 63
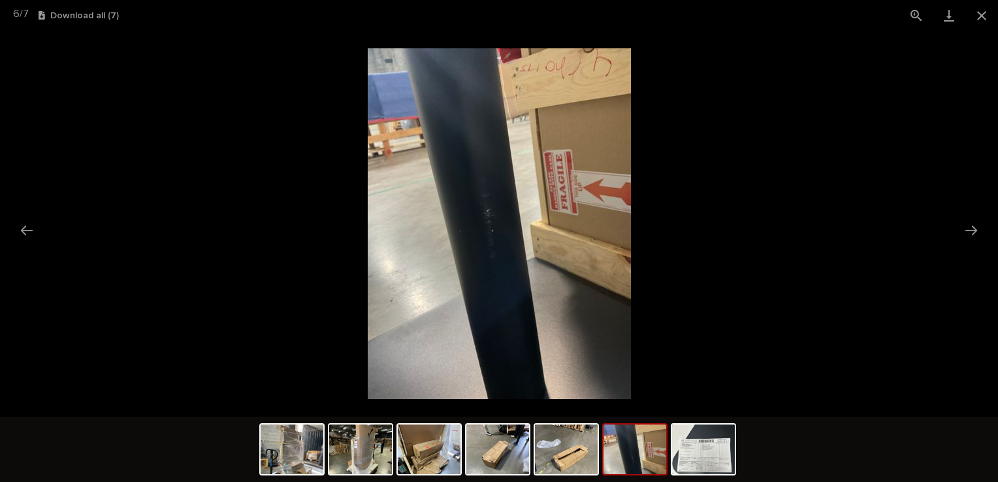
scroll to position [0, 0]
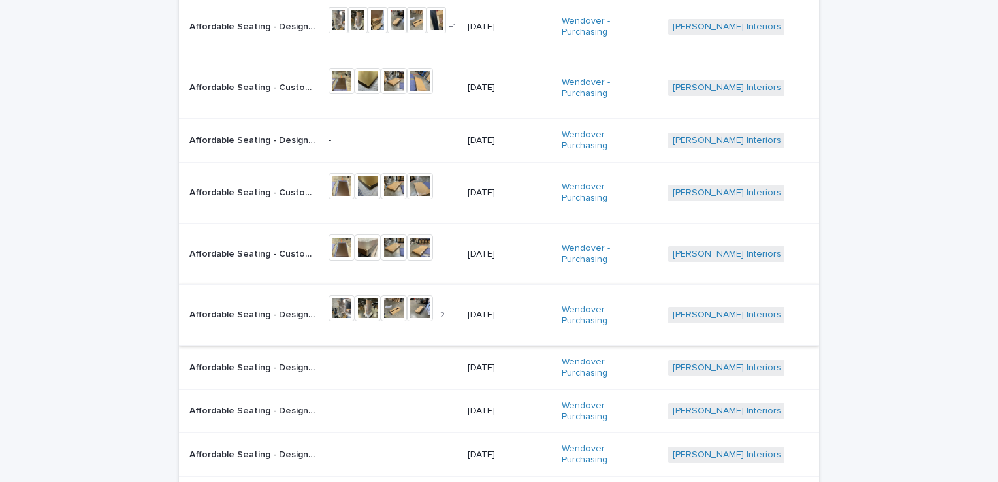
scroll to position [107, 0]
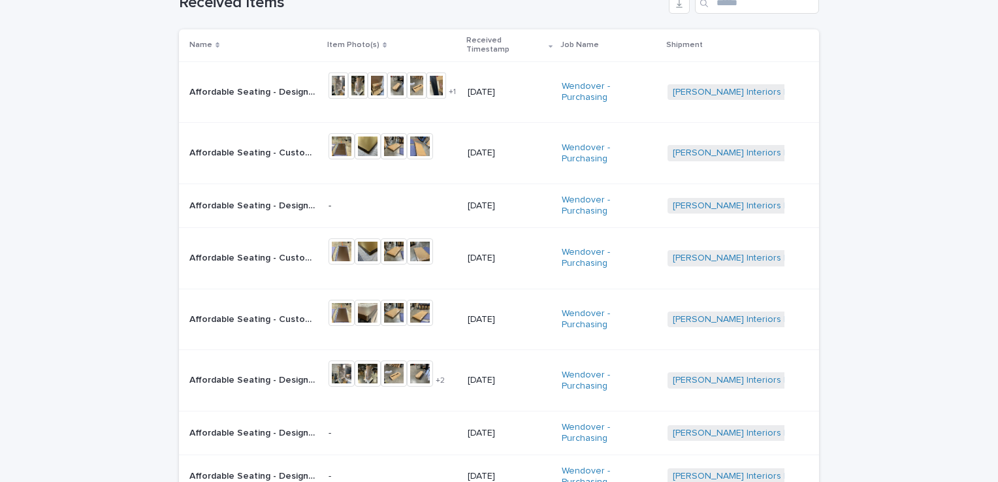
click at [16, 177] on div "Loading... Saving… Loading... Saving… Received Items Name Item Photo(s) Receive…" at bounding box center [499, 341] width 998 height 748
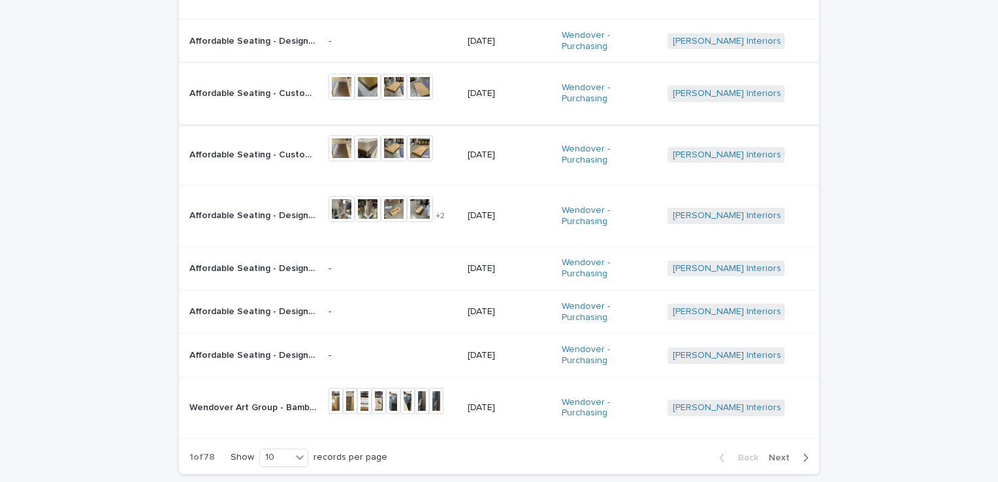
scroll to position [277, 0]
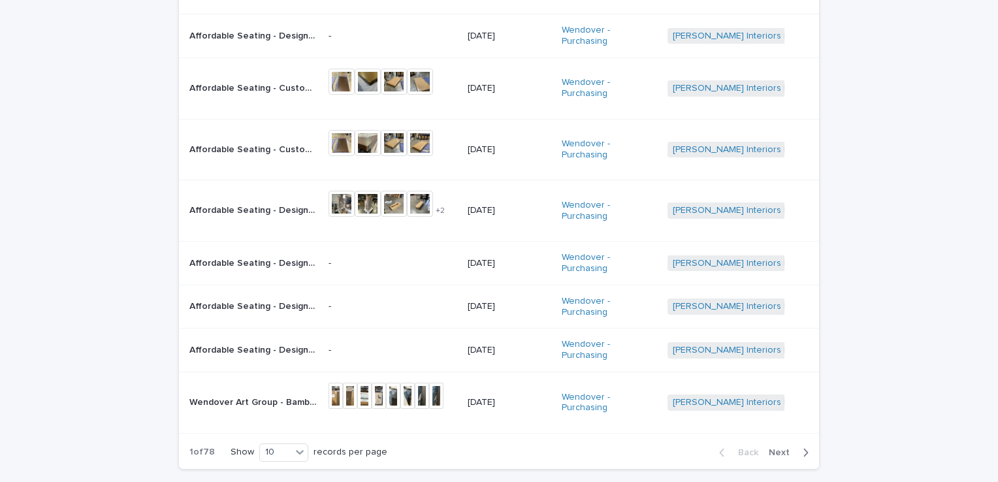
click at [770, 448] on span "Next" at bounding box center [783, 452] width 29 height 9
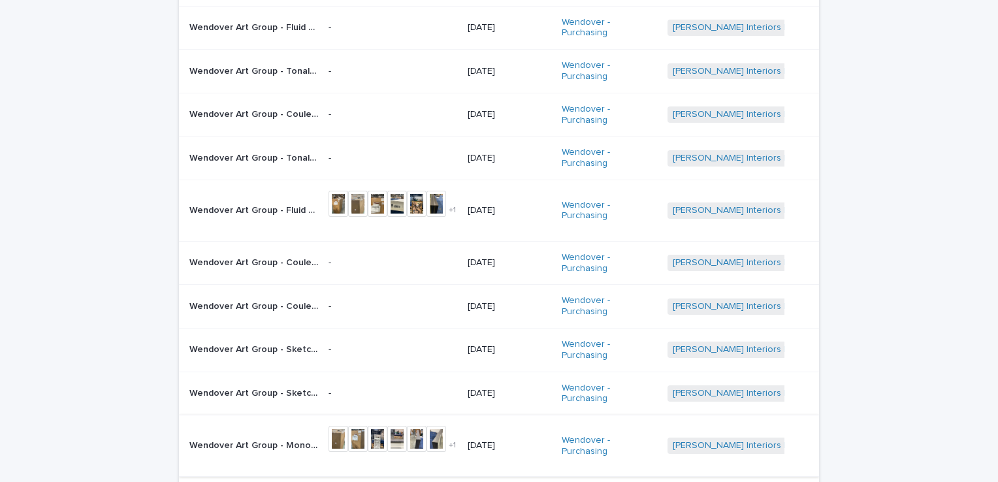
scroll to position [165, 0]
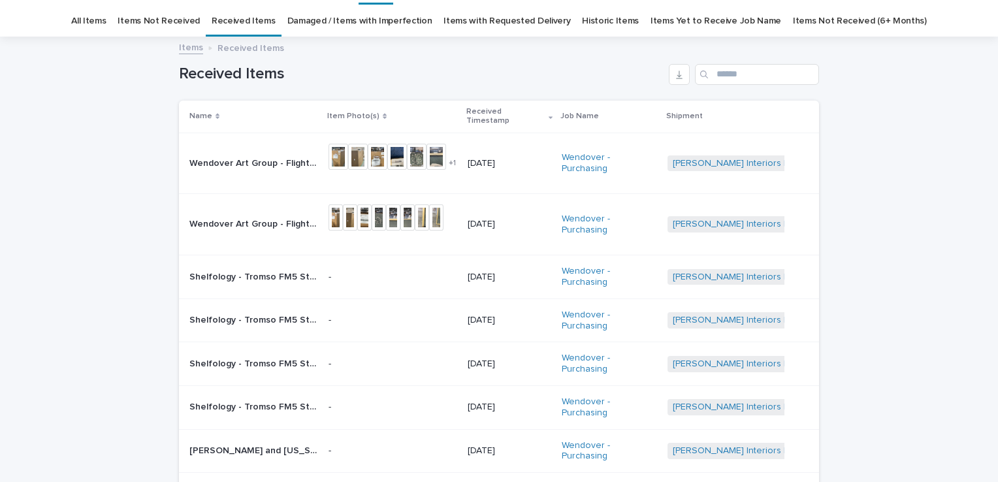
scroll to position [34, 0]
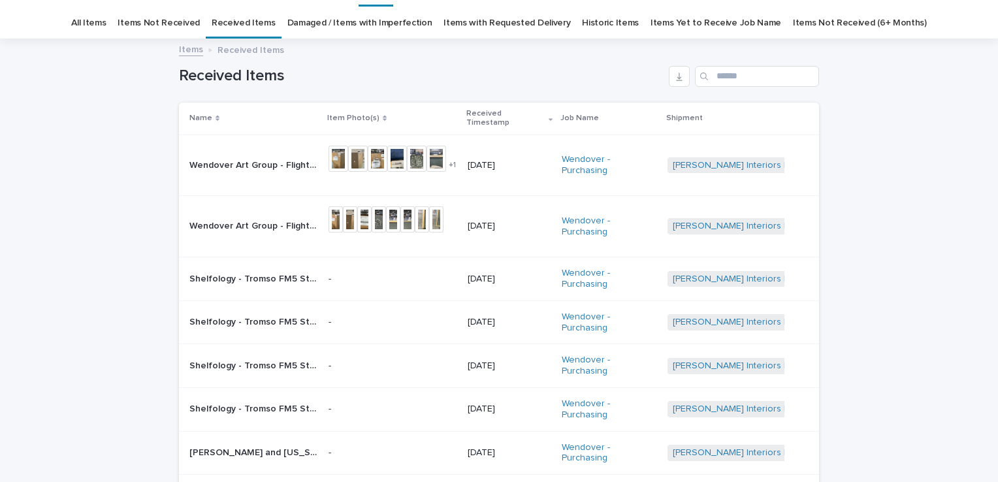
click at [274, 218] on p "Wendover Art Group - Flight of Passage 3 (Green)Sku WTFH1524 Medium Raw Canvas …" at bounding box center [254, 225] width 131 height 14
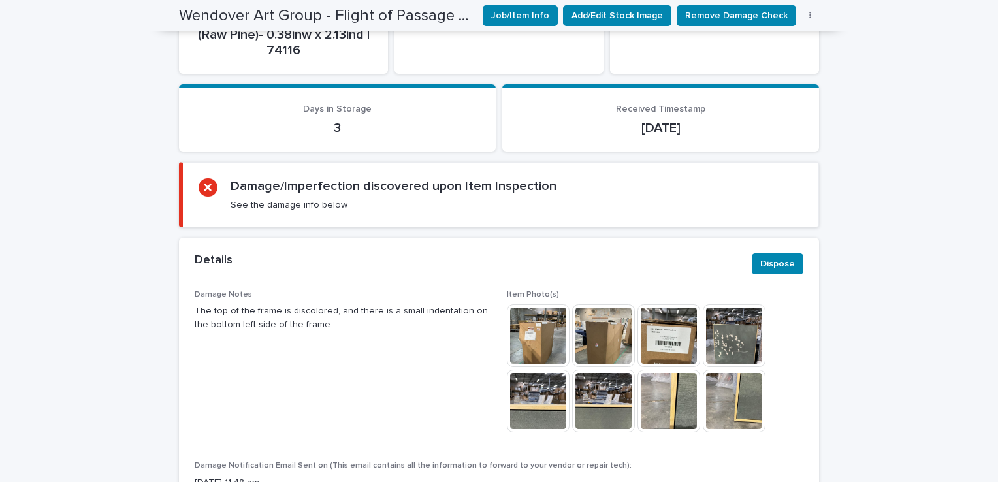
scroll to position [653, 0]
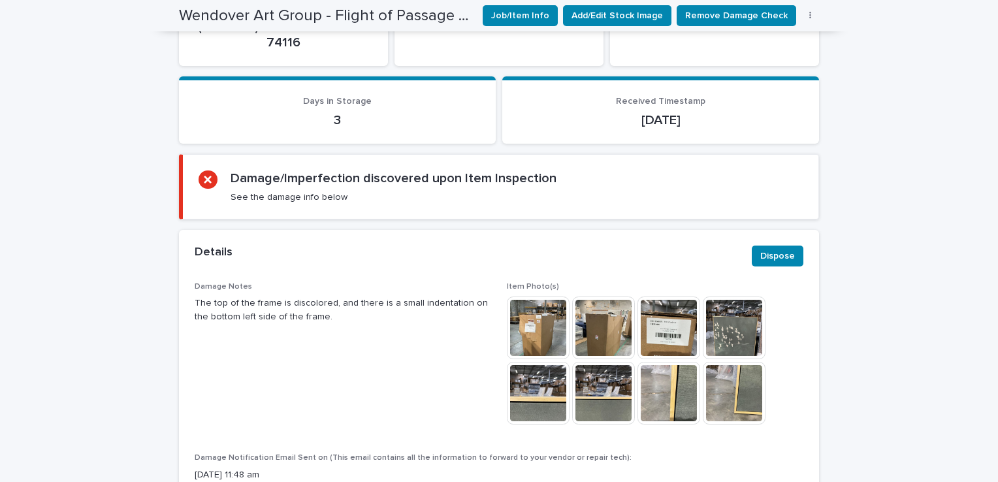
click at [659, 396] on img at bounding box center [669, 393] width 63 height 63
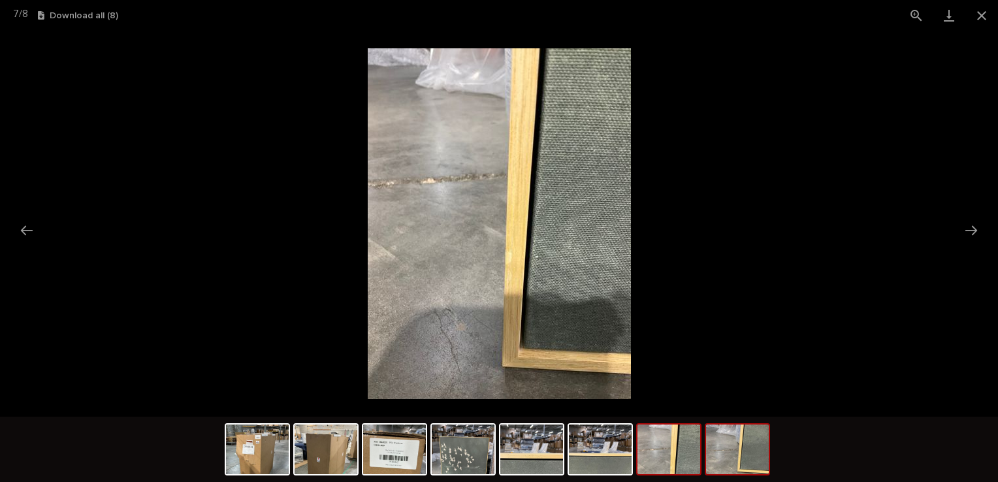
click at [744, 459] on img at bounding box center [737, 450] width 63 height 50
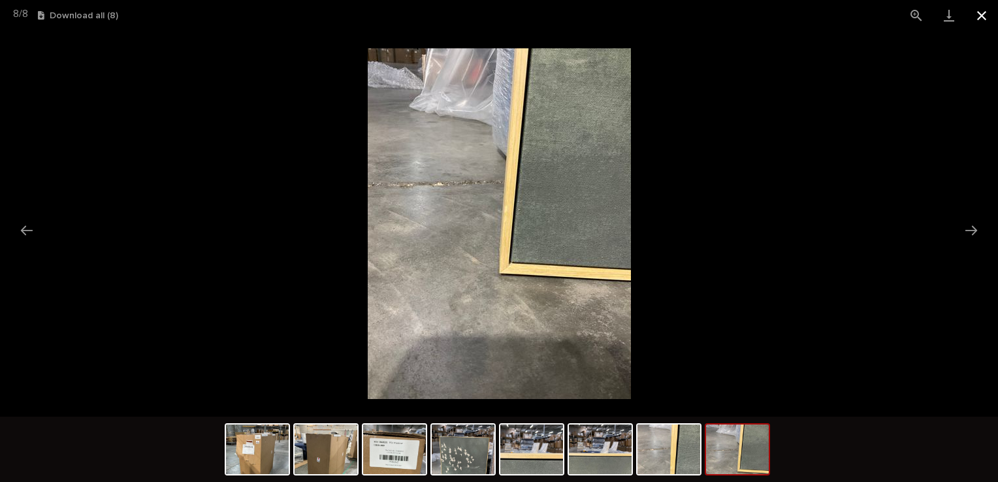
click at [977, 10] on button "Close gallery" at bounding box center [982, 15] width 33 height 31
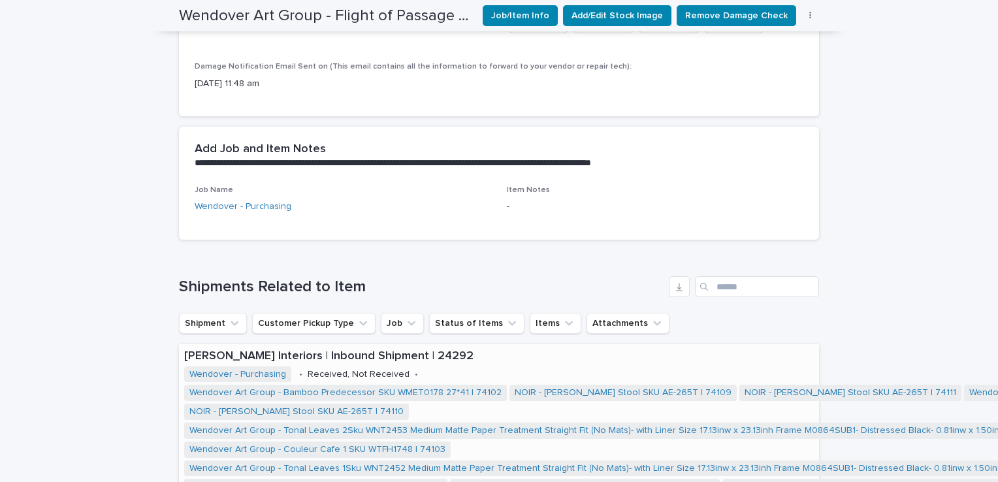
scroll to position [1045, 0]
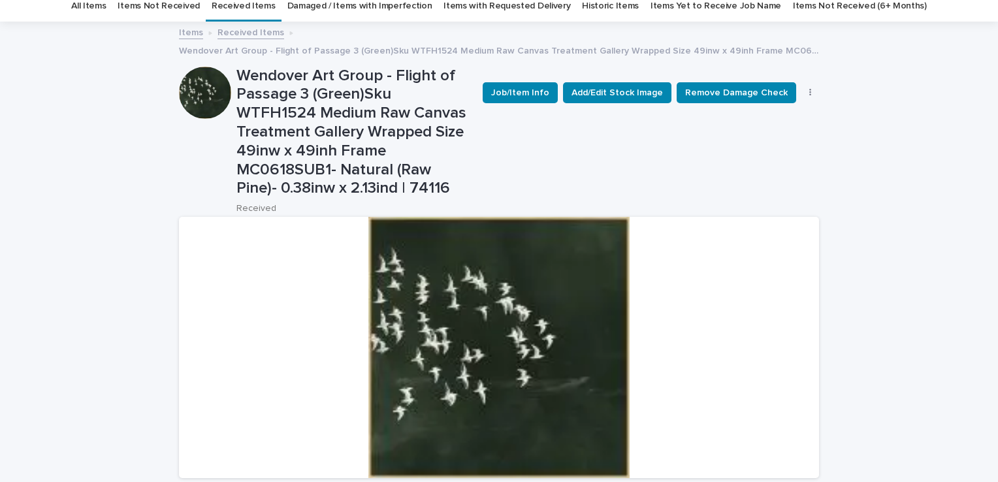
scroll to position [0, 0]
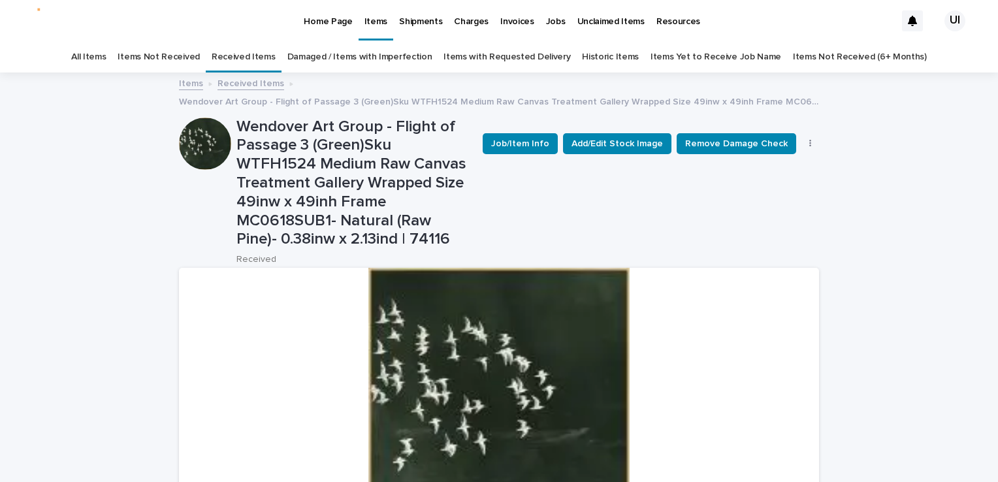
click at [303, 24] on div "Home Page" at bounding box center [328, 13] width 60 height 27
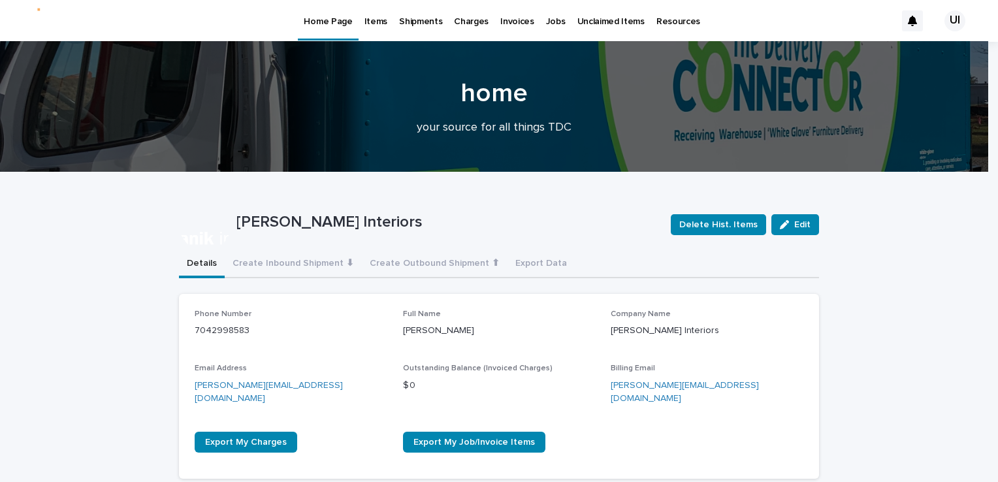
click at [378, 17] on p "Items" at bounding box center [376, 13] width 23 height 27
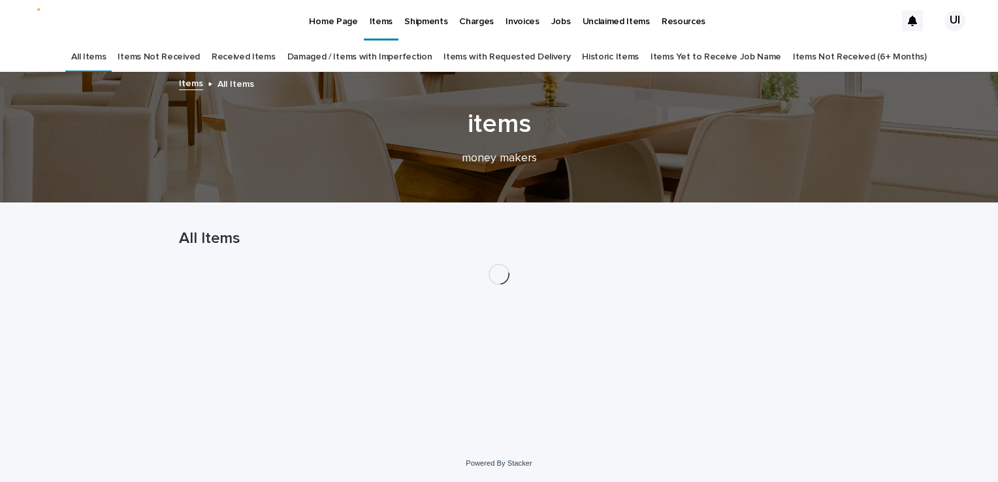
click at [245, 60] on link "Received Items" at bounding box center [244, 57] width 64 height 31
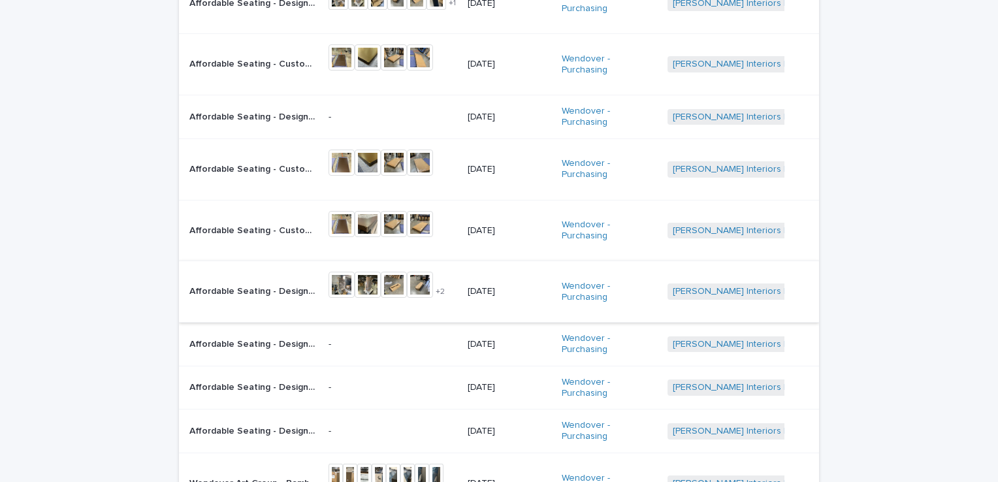
scroll to position [327, 0]
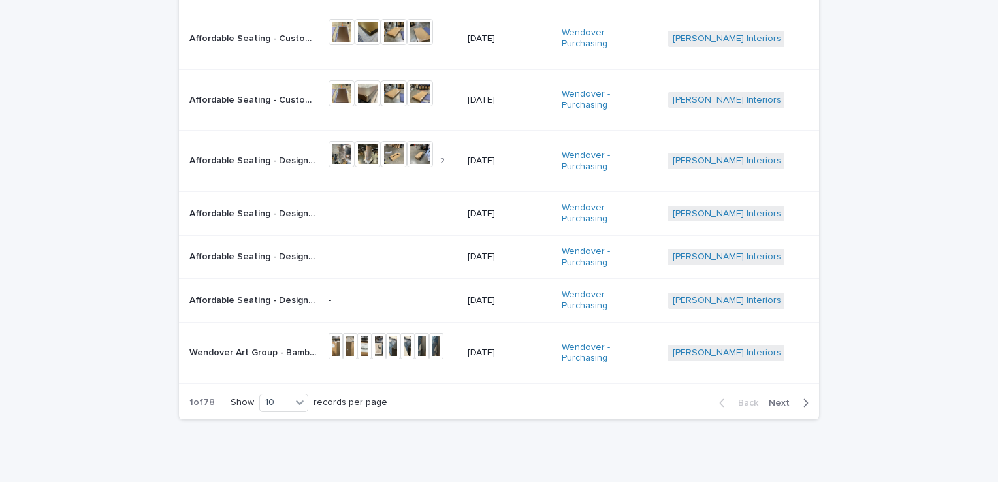
click at [781, 399] on span "Next" at bounding box center [783, 403] width 29 height 9
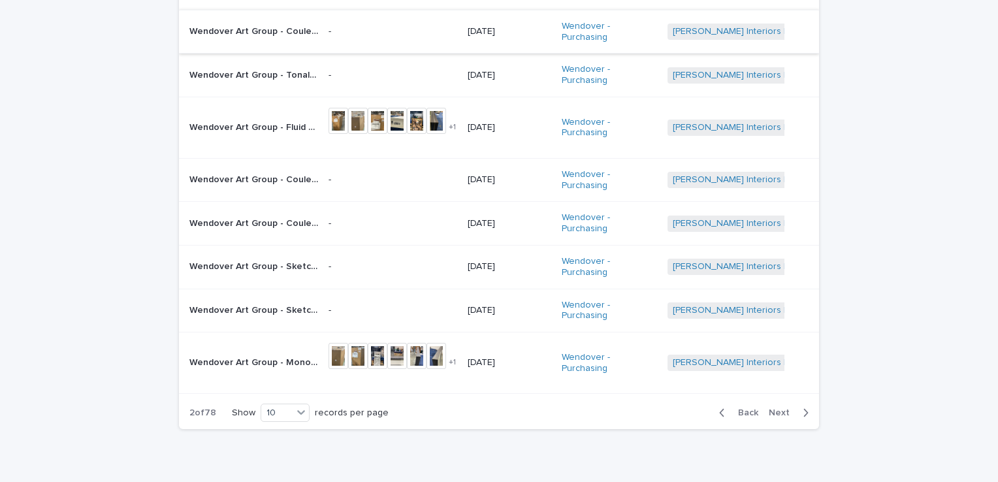
scroll to position [248, 0]
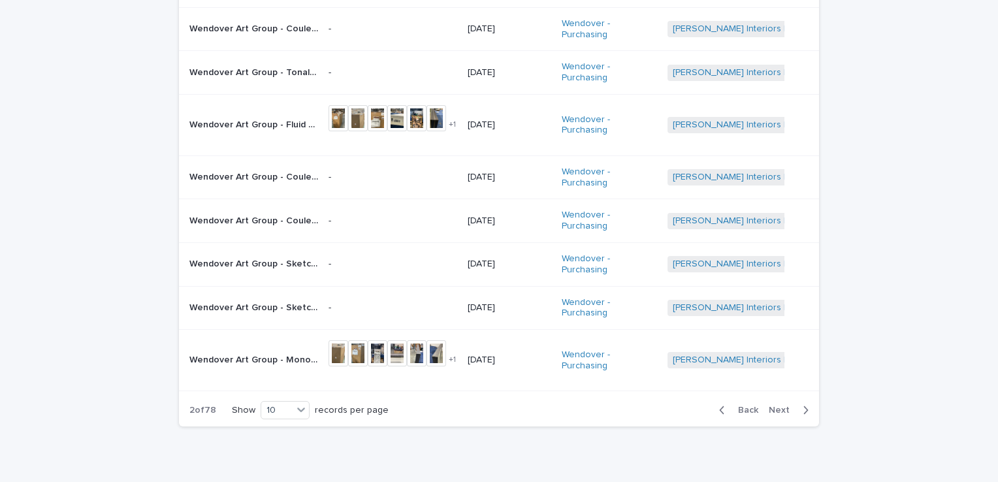
click at [771, 406] on span "Next" at bounding box center [783, 410] width 29 height 9
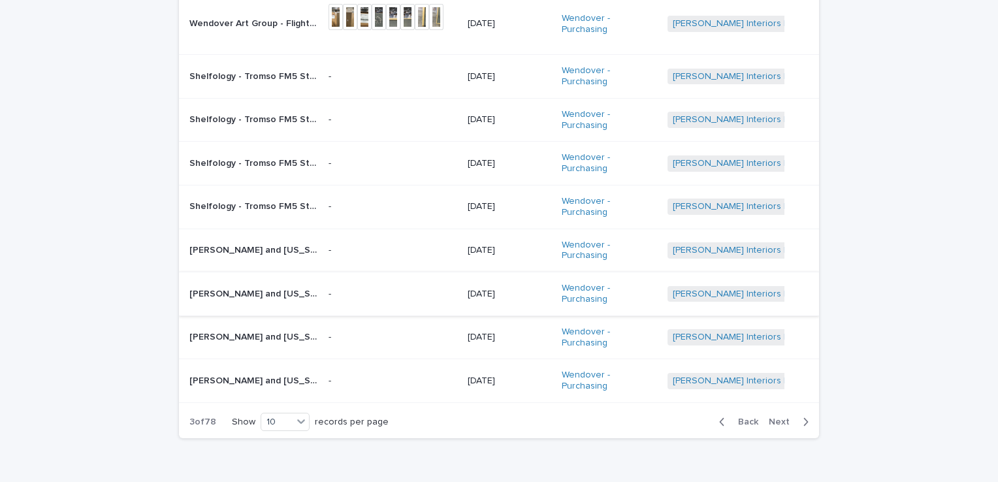
scroll to position [248, 0]
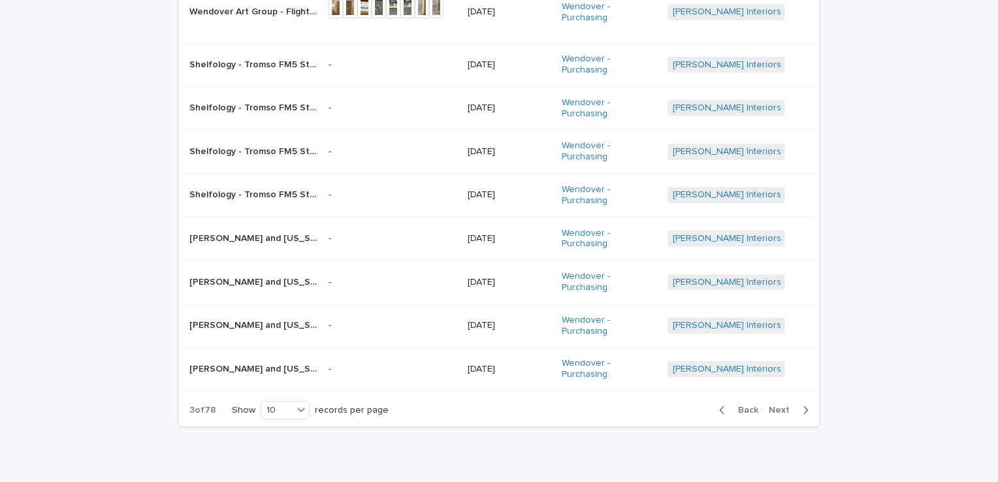
click at [789, 406] on span "Next" at bounding box center [783, 410] width 29 height 9
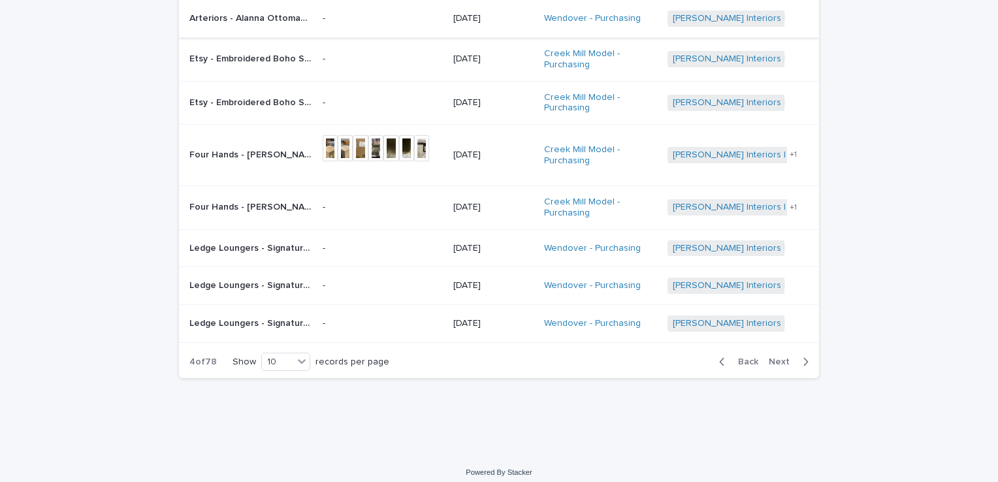
scroll to position [274, 0]
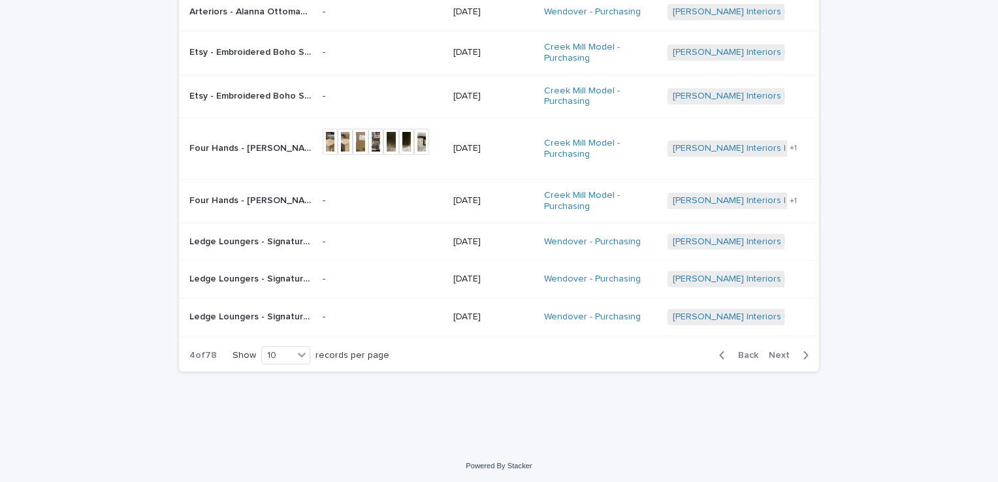
click at [778, 346] on div "Back Next" at bounding box center [764, 355] width 110 height 33
click at [778, 351] on span "Next" at bounding box center [783, 355] width 29 height 9
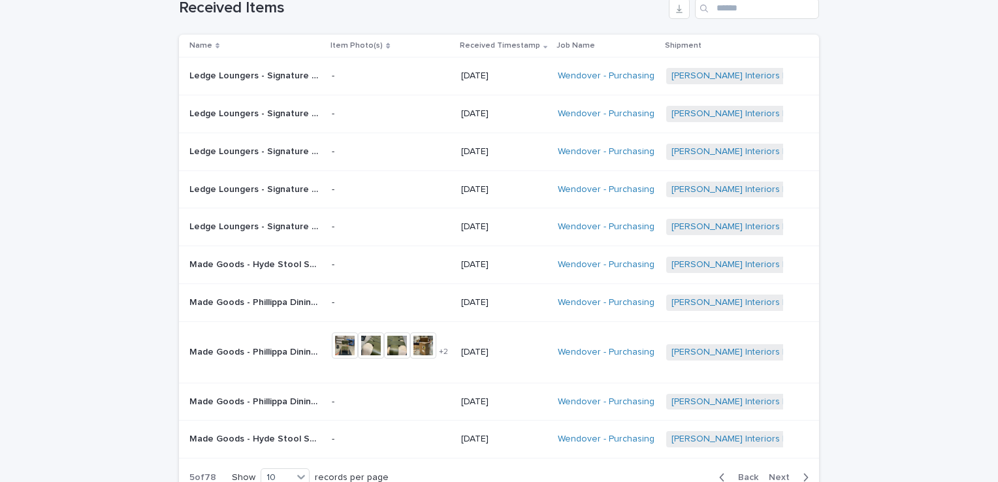
scroll to position [94, 0]
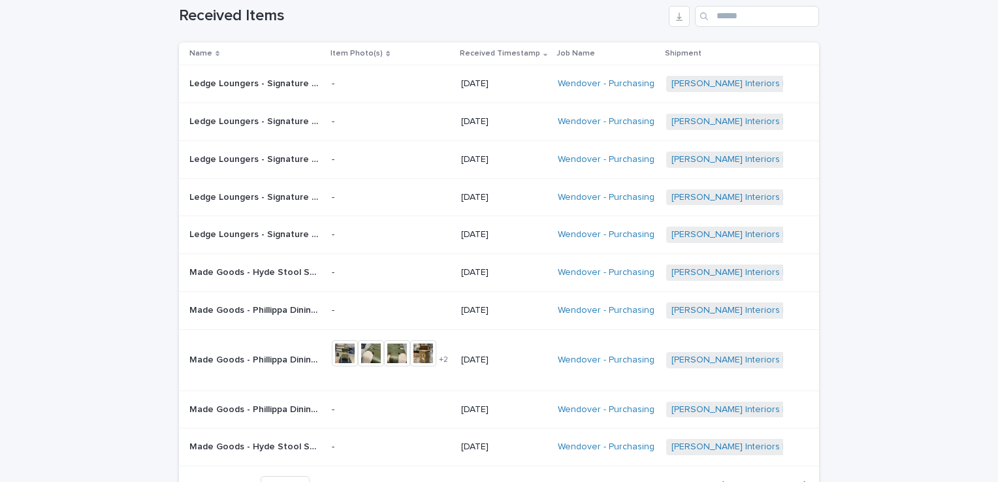
click at [285, 356] on p "Made Goods - Phillippa Dining Chair SKU FURPHILLINACHGR | 74474" at bounding box center [255, 359] width 133 height 14
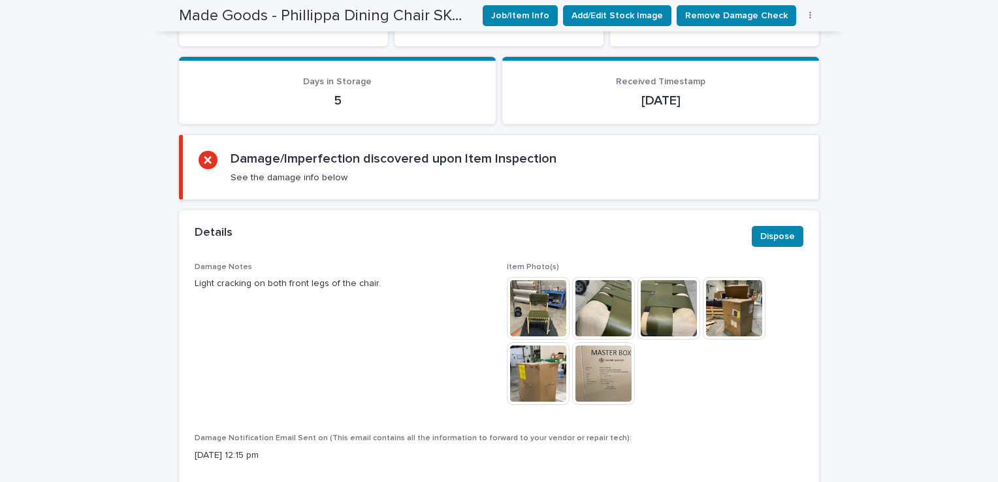
scroll to position [523, 0]
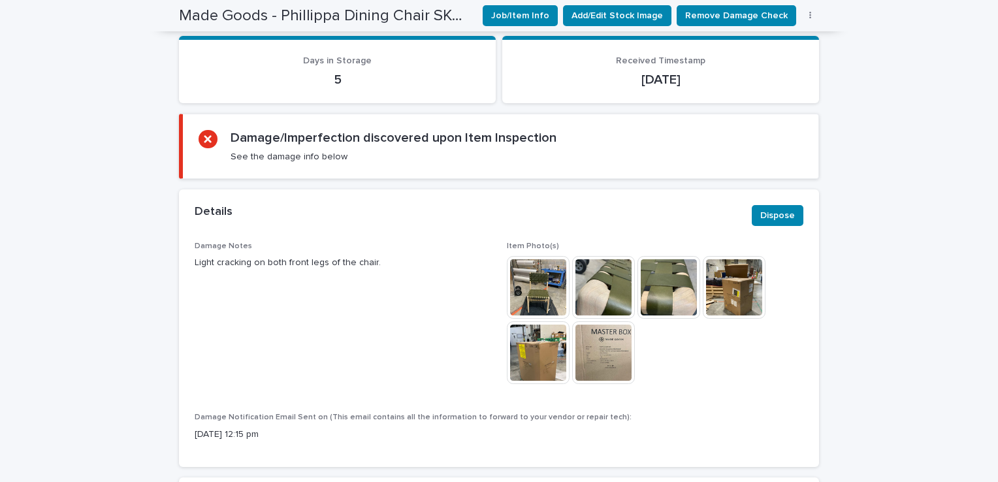
click at [672, 290] on img at bounding box center [669, 287] width 63 height 63
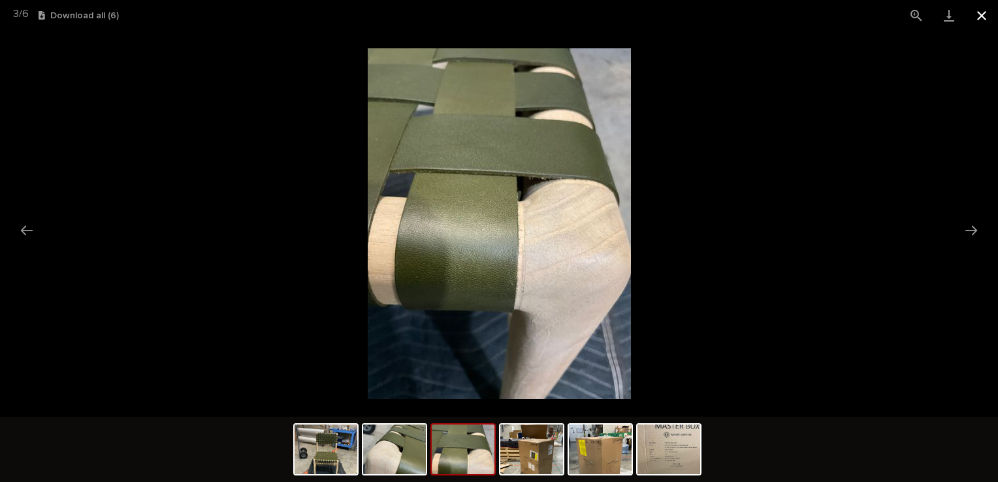
click at [987, 14] on button "Close gallery" at bounding box center [982, 15] width 33 height 31
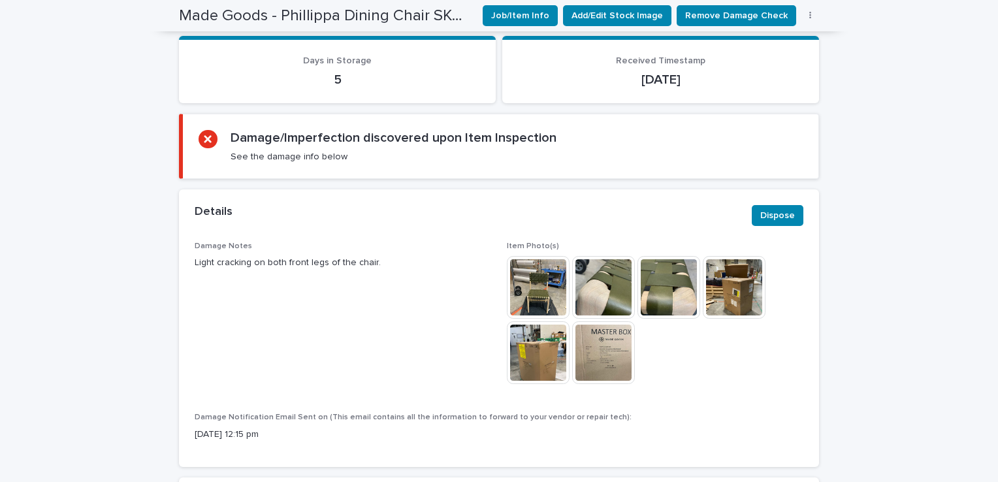
click at [549, 295] on img at bounding box center [538, 287] width 63 height 63
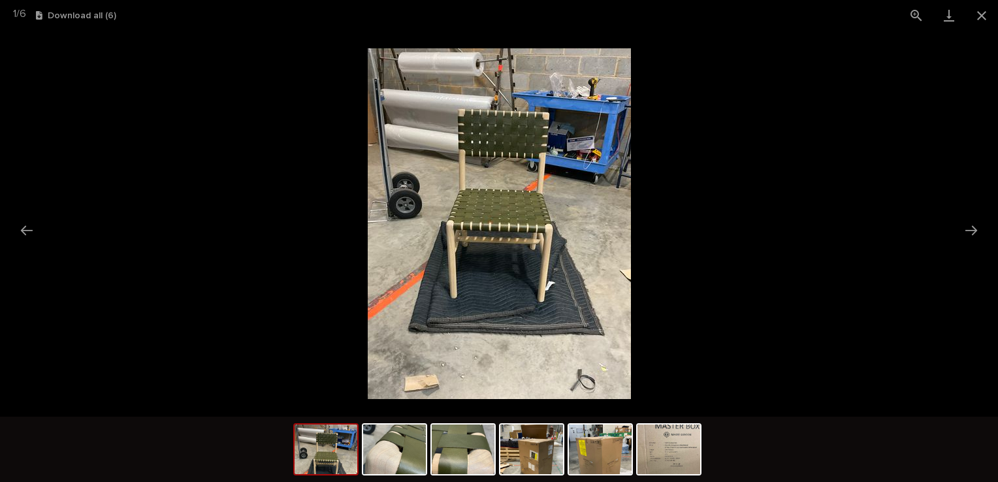
scroll to position [0, 0]
click at [541, 289] on img at bounding box center [499, 223] width 263 height 351
click at [434, 456] on img at bounding box center [463, 450] width 63 height 50
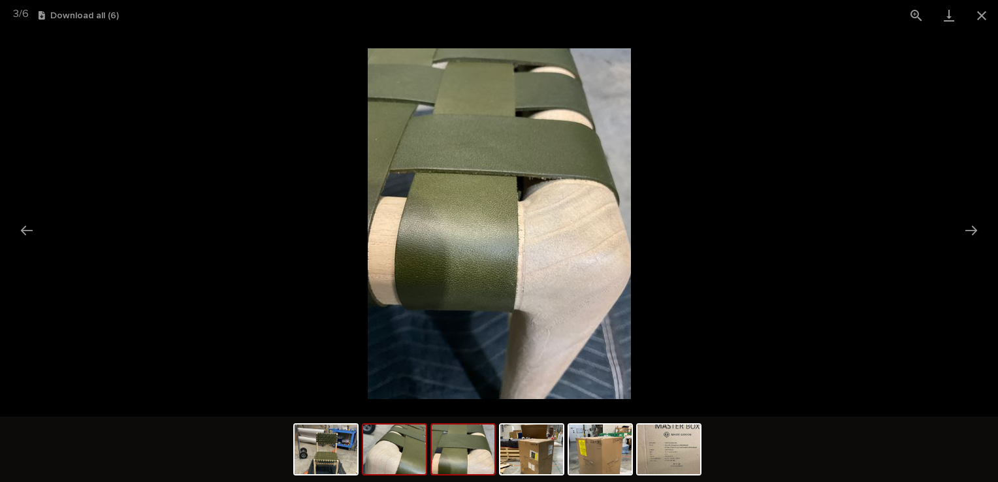
click at [391, 453] on img at bounding box center [394, 450] width 63 height 50
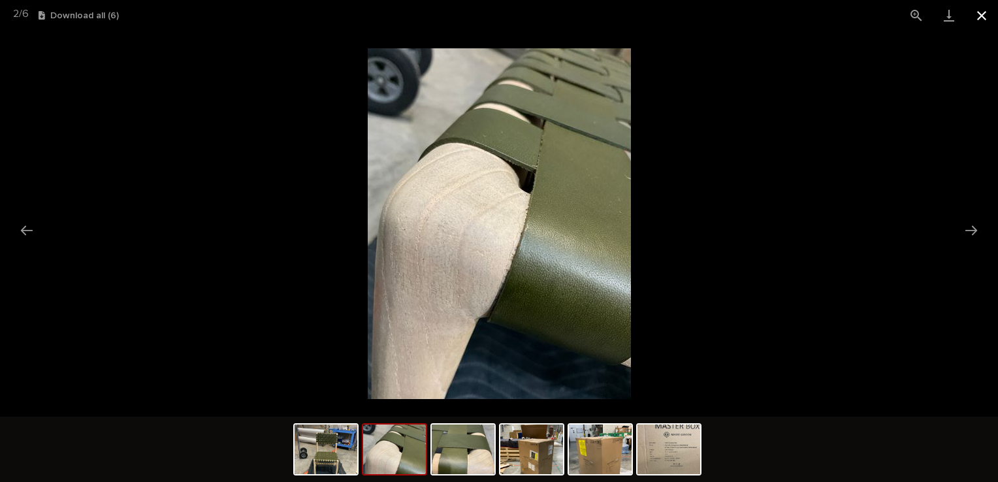
click at [983, 22] on button "Close gallery" at bounding box center [982, 15] width 33 height 31
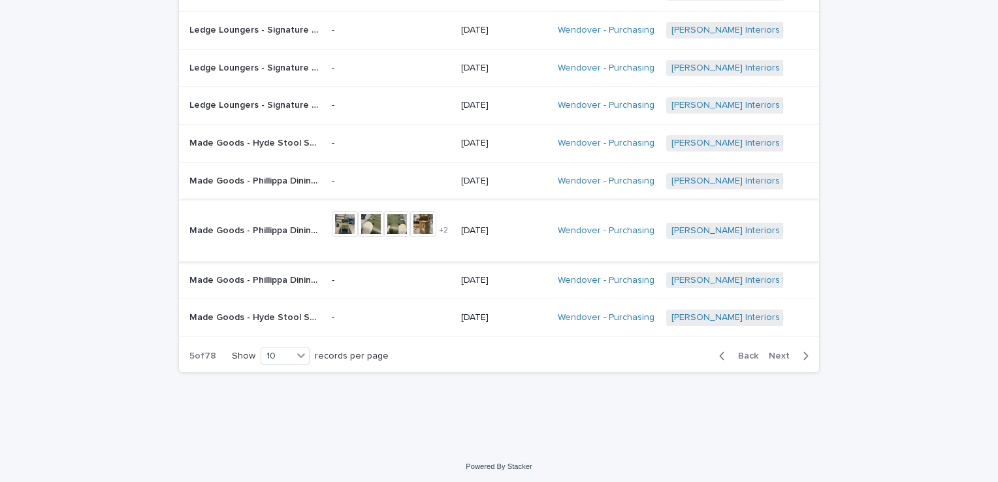
scroll to position [225, 0]
click at [783, 350] on span "Next" at bounding box center [783, 354] width 29 height 9
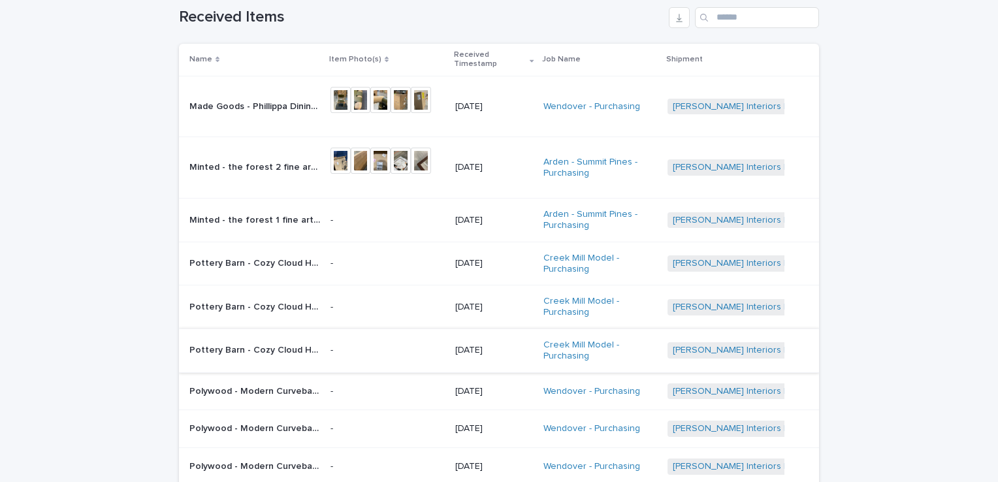
scroll to position [56, 0]
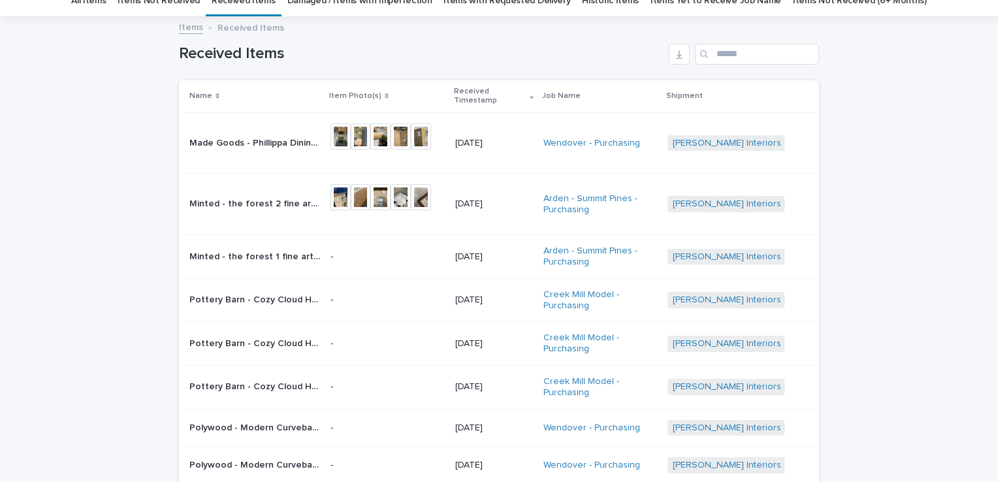
click at [281, 139] on p "Made Goods - Phillippa Dining Chair SKU FURPHILLINACHGR | 74471" at bounding box center [255, 142] width 133 height 14
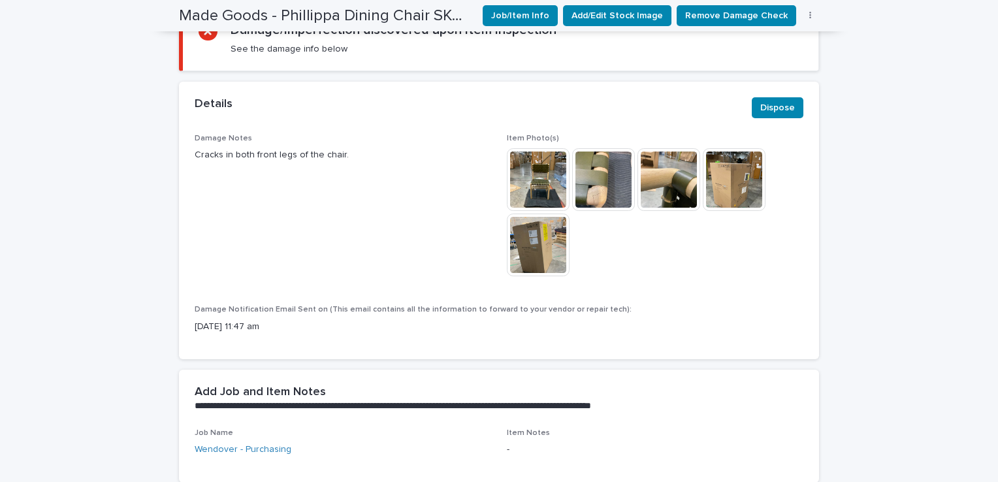
scroll to position [612, 0]
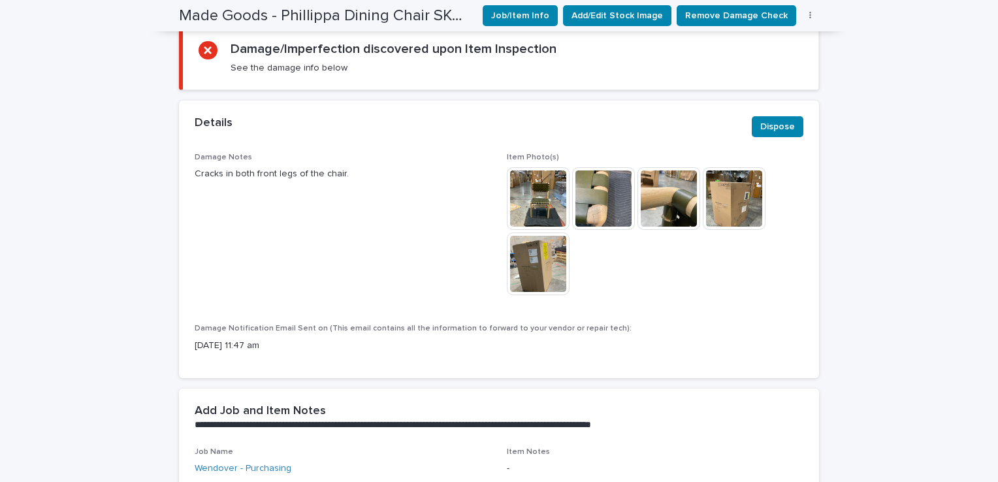
click at [601, 218] on img at bounding box center [603, 198] width 63 height 63
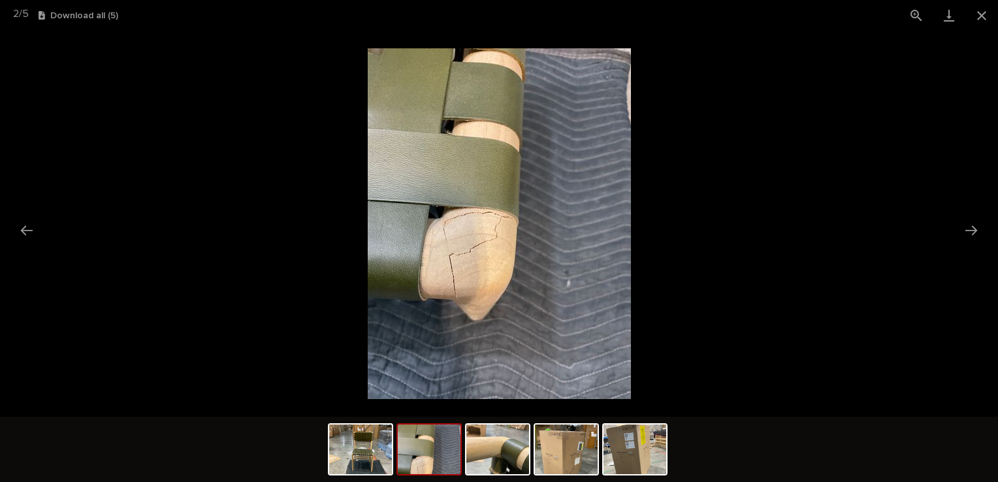
drag, startPoint x: 108, startPoint y: 103, endPoint x: 90, endPoint y: 59, distance: 47.4
click at [108, 103] on picture at bounding box center [499, 224] width 998 height 386
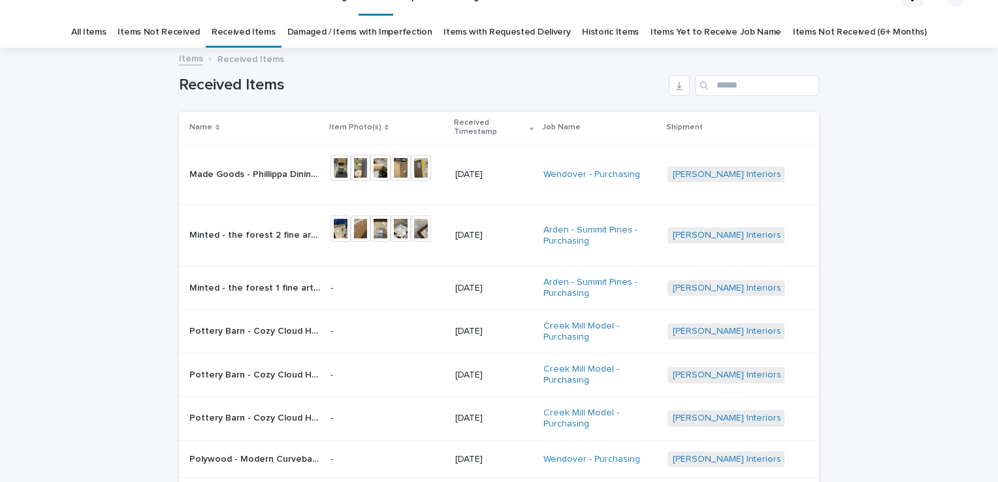
scroll to position [42, 0]
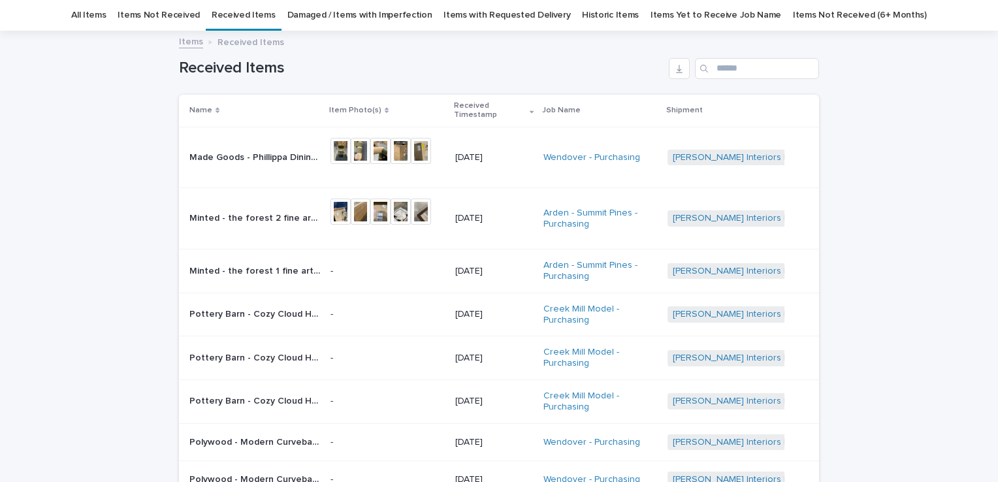
click at [241, 165] on div "Made Goods - Phillippa Dining Chair SKU FURPHILLINACHGR | 74471 Made Goods - Ph…" at bounding box center [254, 158] width 131 height 22
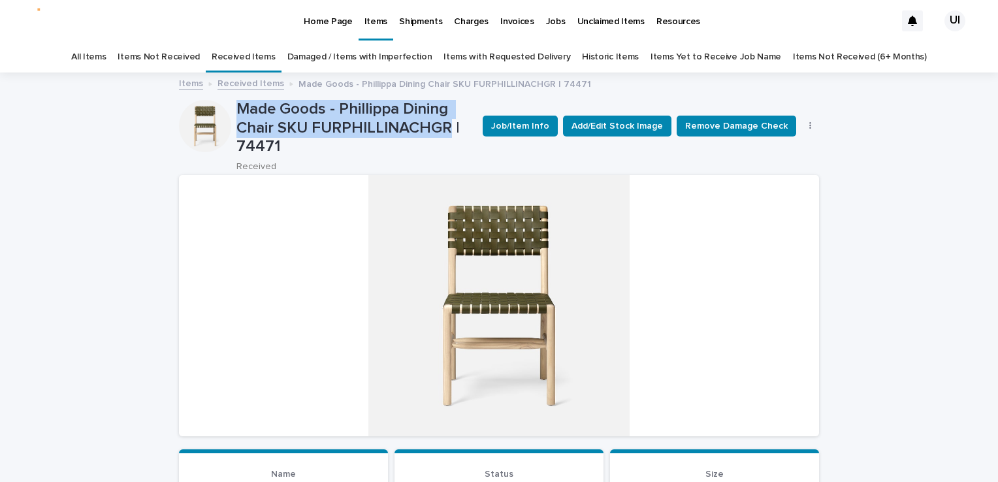
drag, startPoint x: 231, startPoint y: 101, endPoint x: 446, endPoint y: 129, distance: 216.8
click at [446, 129] on p "Made Goods - Phillippa Dining Chair SKU FURPHILLINACHGR | 74471" at bounding box center [355, 128] width 236 height 56
drag, startPoint x: 446, startPoint y: 129, endPoint x: 438, endPoint y: 128, distance: 7.9
copy p "Made Goods - Phillippa Dining Chair SKU FURPHILLINACHGR"
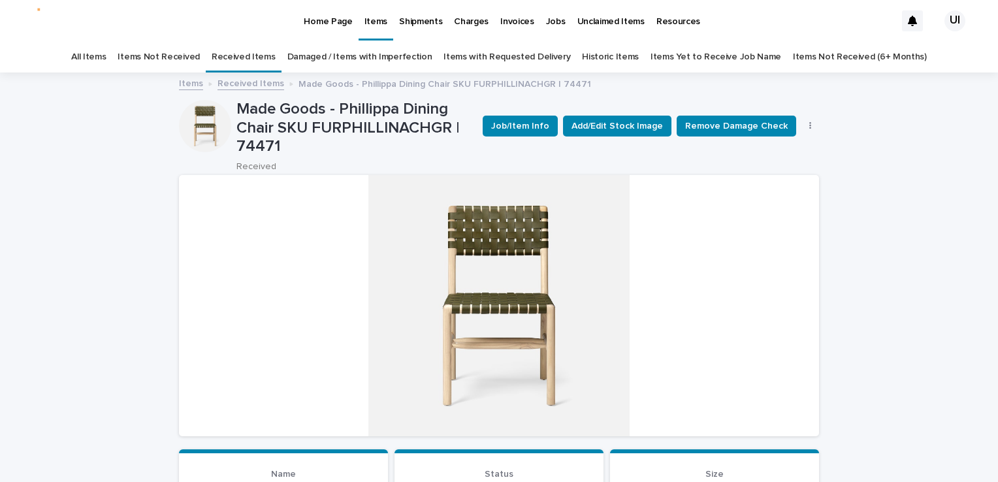
click at [0, 208] on html "Home Page Items Shipments Charges Invoices Jobs Unclaimed Items Resources UI Al…" at bounding box center [499, 241] width 998 height 482
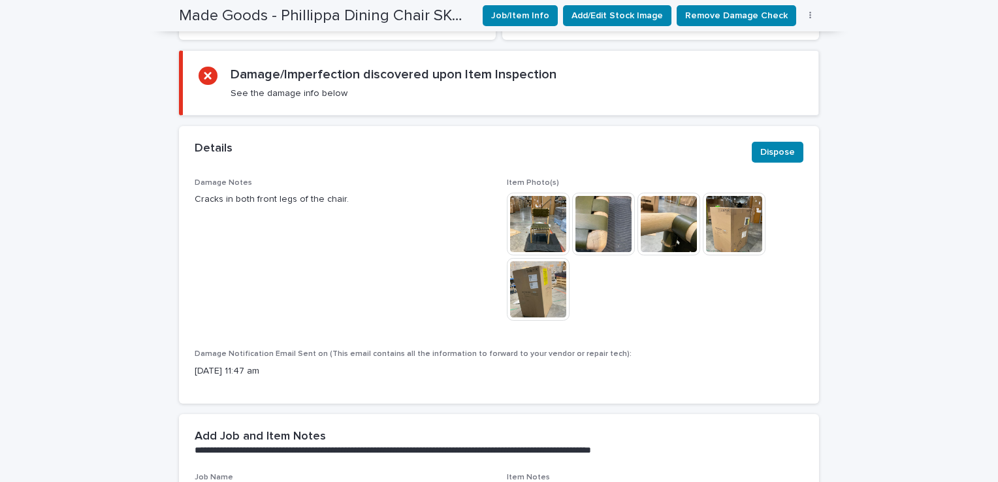
scroll to position [588, 0]
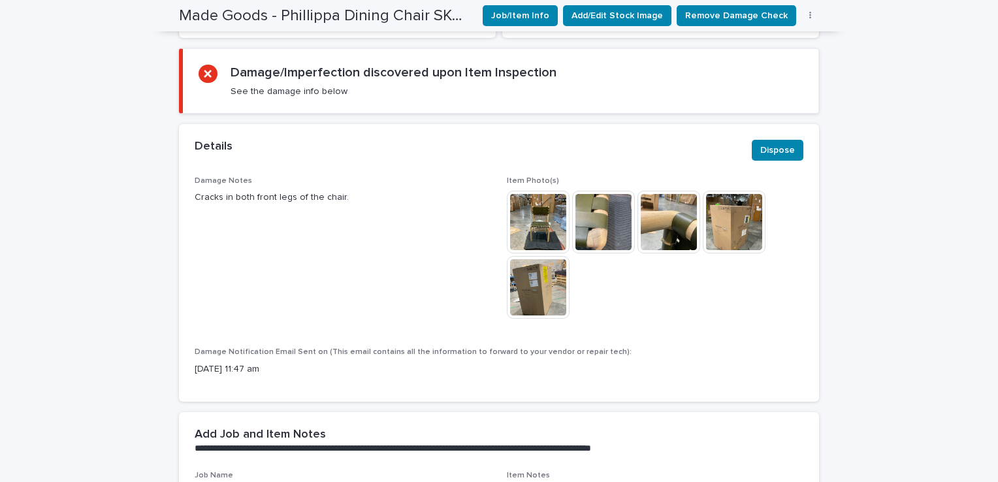
click at [546, 213] on img at bounding box center [538, 222] width 63 height 63
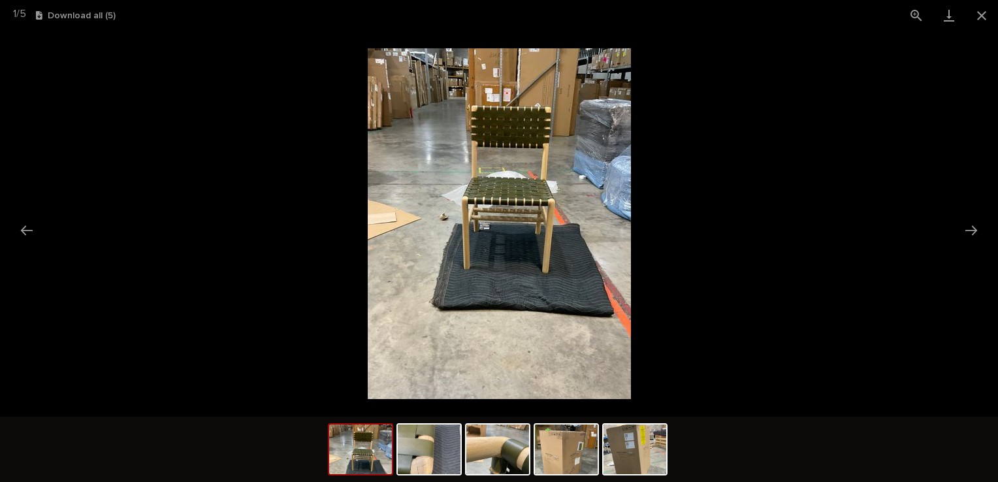
scroll to position [0, 0]
drag, startPoint x: 458, startPoint y: 199, endPoint x: 158, endPoint y: 195, distance: 299.9
click at [152, 193] on picture at bounding box center [499, 224] width 998 height 386
click at [428, 443] on img at bounding box center [429, 450] width 63 height 50
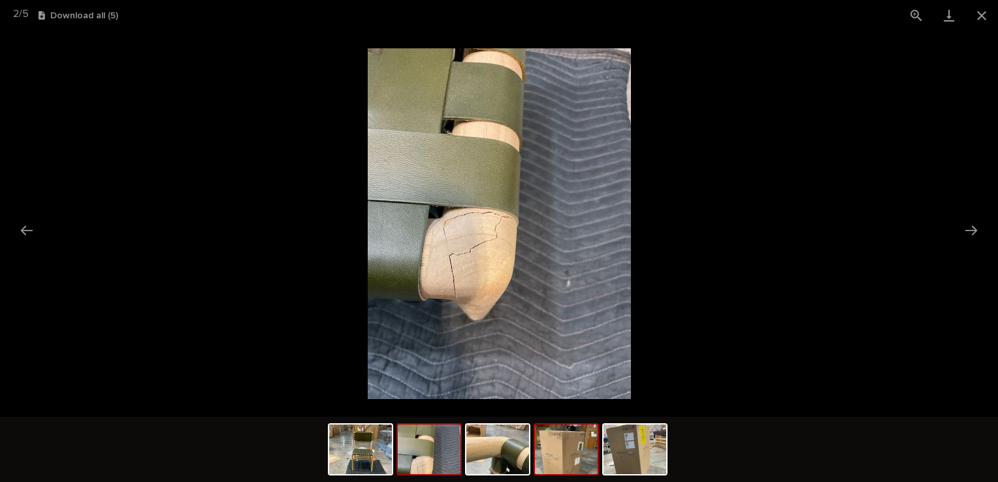
click at [558, 453] on img at bounding box center [566, 450] width 63 height 50
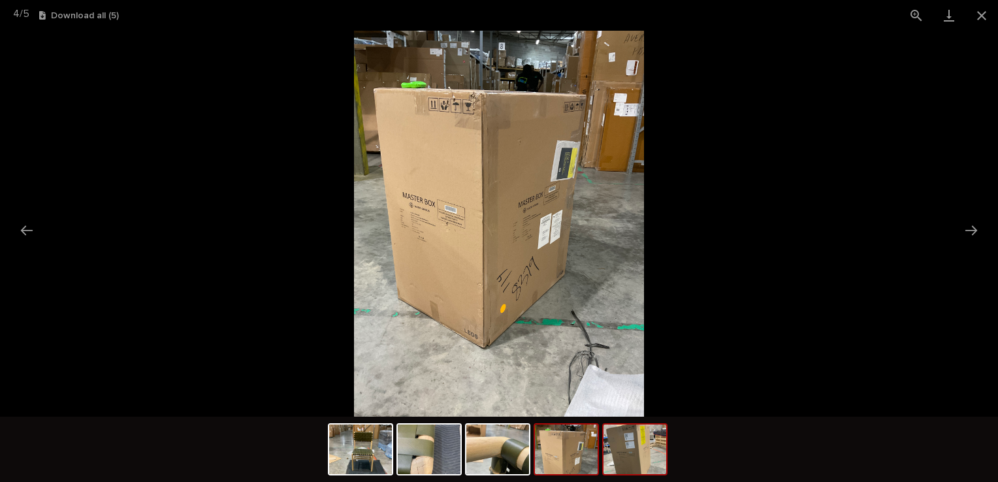
click at [627, 465] on img at bounding box center [635, 450] width 63 height 50
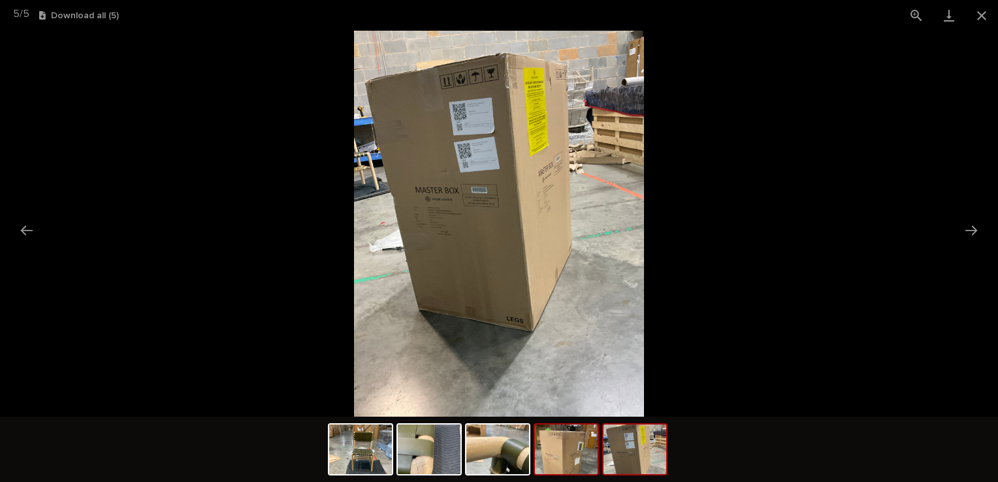
click at [572, 460] on img at bounding box center [566, 450] width 63 height 50
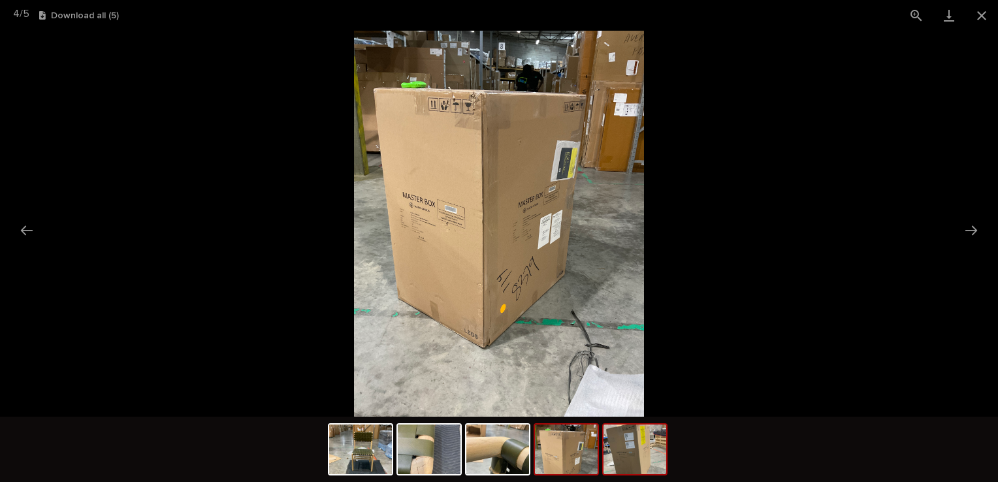
click at [664, 451] on img at bounding box center [635, 450] width 63 height 50
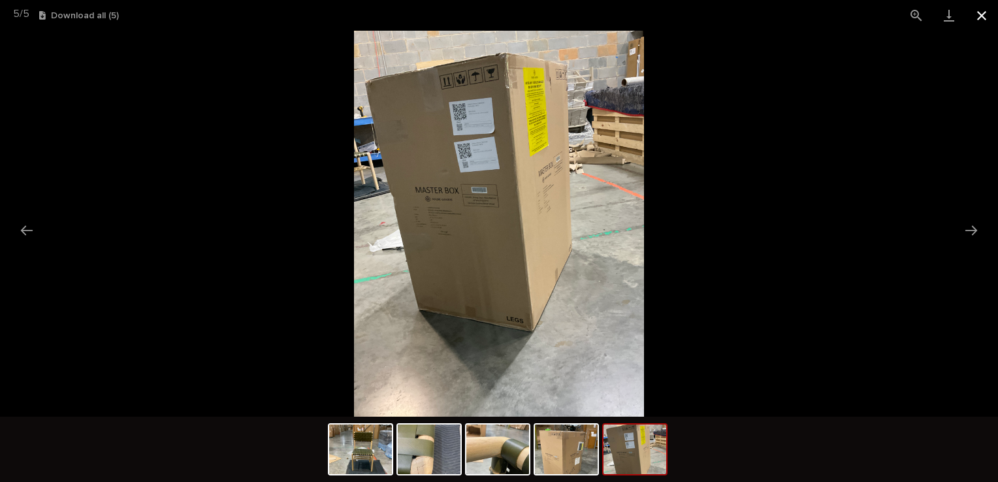
click at [979, 20] on button "Close gallery" at bounding box center [982, 15] width 33 height 31
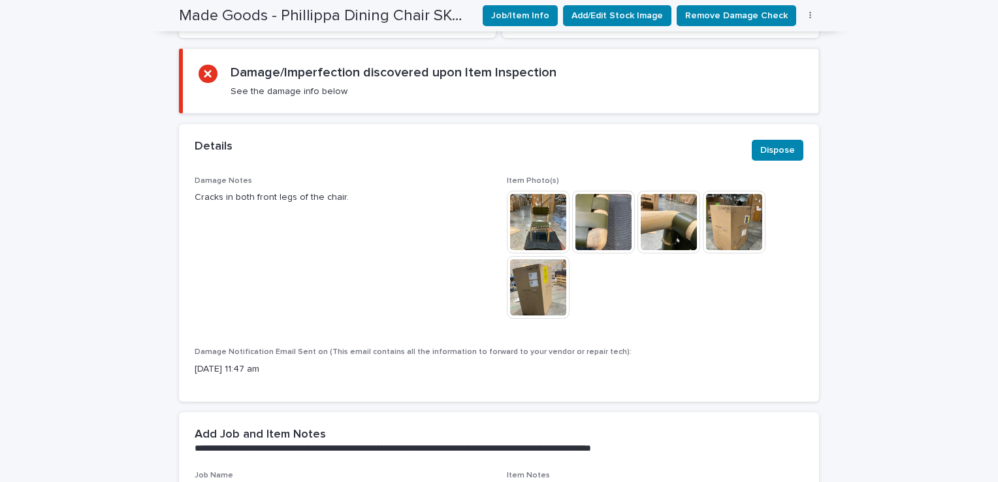
click at [653, 234] on img at bounding box center [669, 222] width 63 height 63
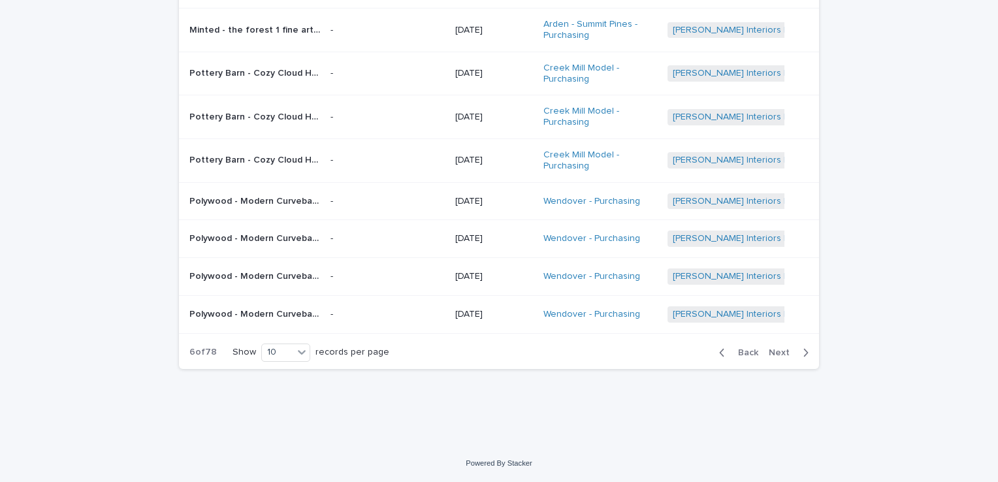
scroll to position [42, 0]
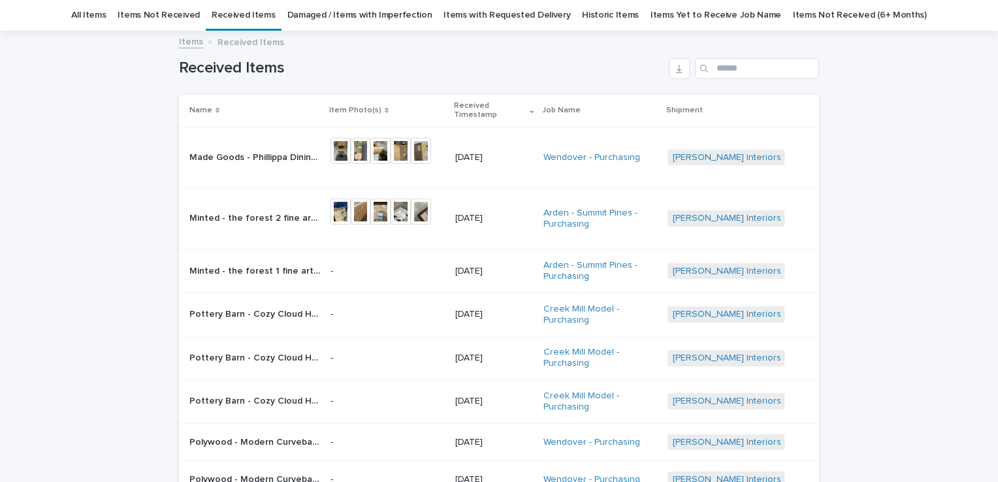
click at [215, 164] on div "Made Goods - Phillippa Dining Chair SKU FURPHILLINACHGR | 74471 Made Goods - Ph…" at bounding box center [254, 158] width 131 height 22
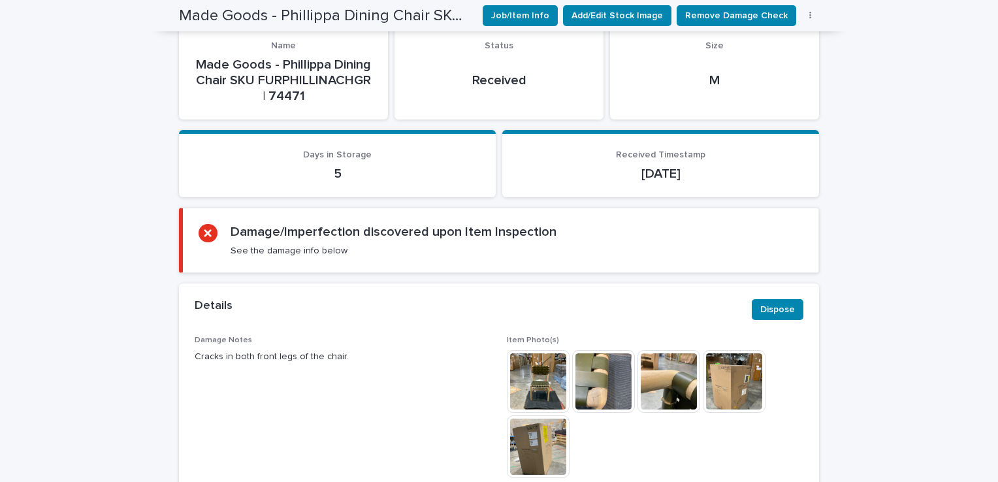
scroll to position [499, 0]
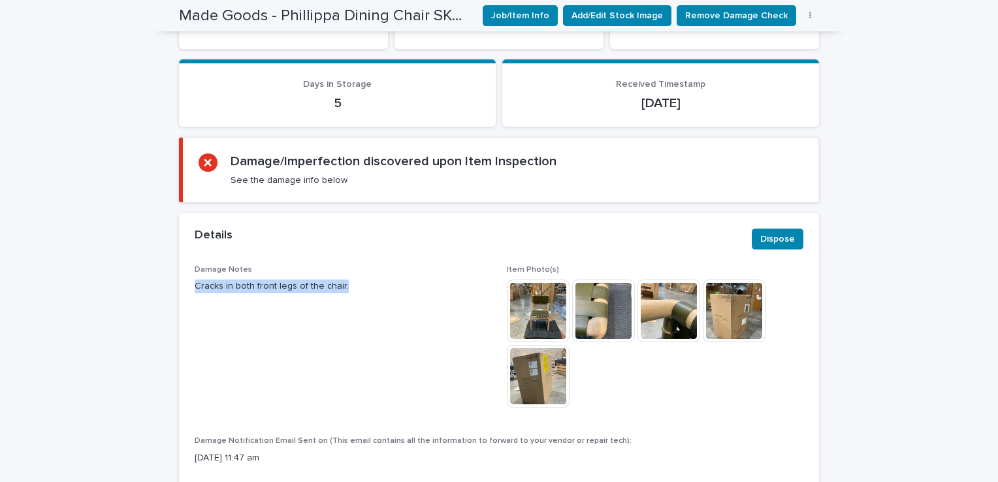
drag, startPoint x: 183, startPoint y: 285, endPoint x: 337, endPoint y: 302, distance: 155.1
click at [337, 302] on div "Damage Notes Cracks in both front legs of the chair. Item Photo(s) This file ca…" at bounding box center [499, 378] width 640 height 226
drag, startPoint x: 337, startPoint y: 302, endPoint x: 321, endPoint y: 291, distance: 19.2
copy p "Cracks in both front legs of the chair."
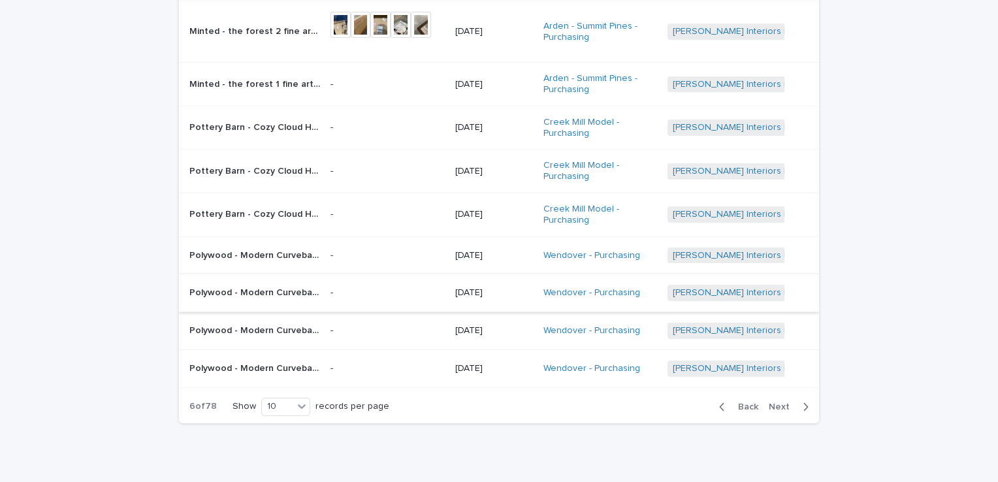
scroll to position [280, 0]
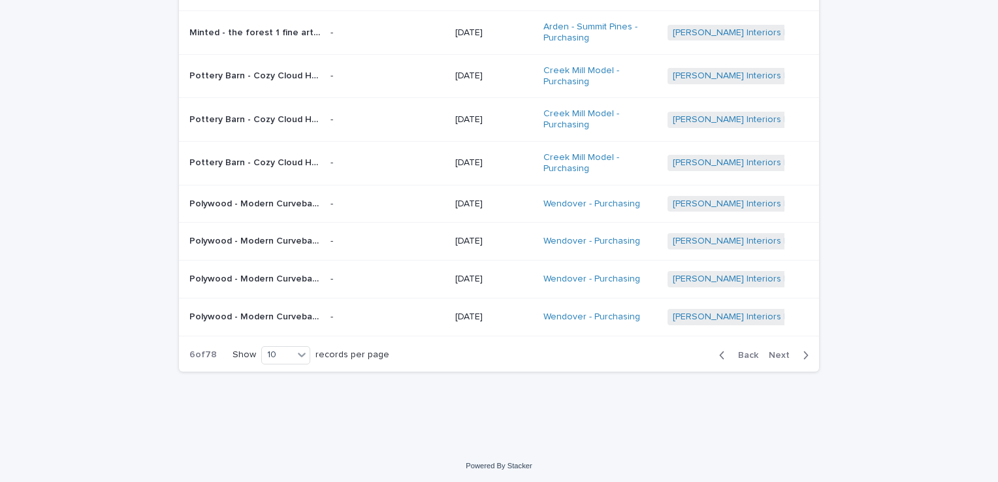
click at [742, 351] on span "Back" at bounding box center [744, 355] width 28 height 9
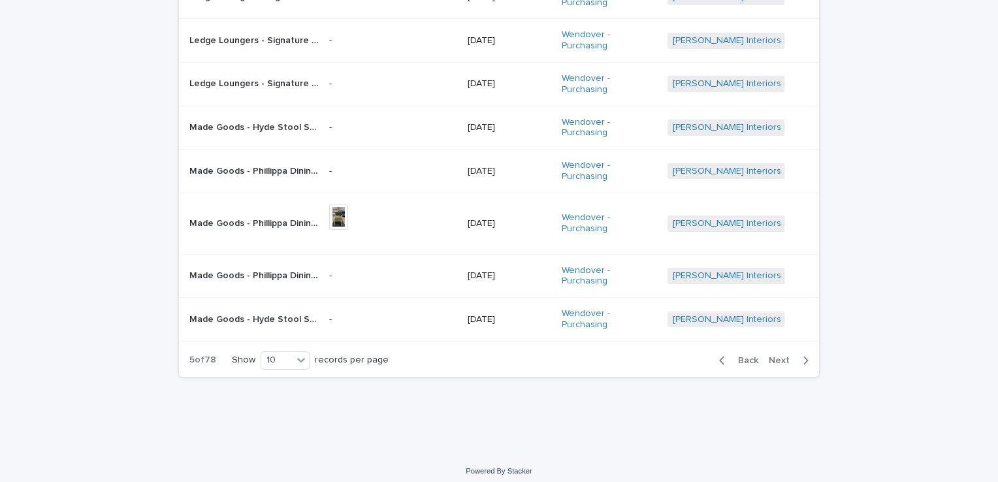
scroll to position [225, 0]
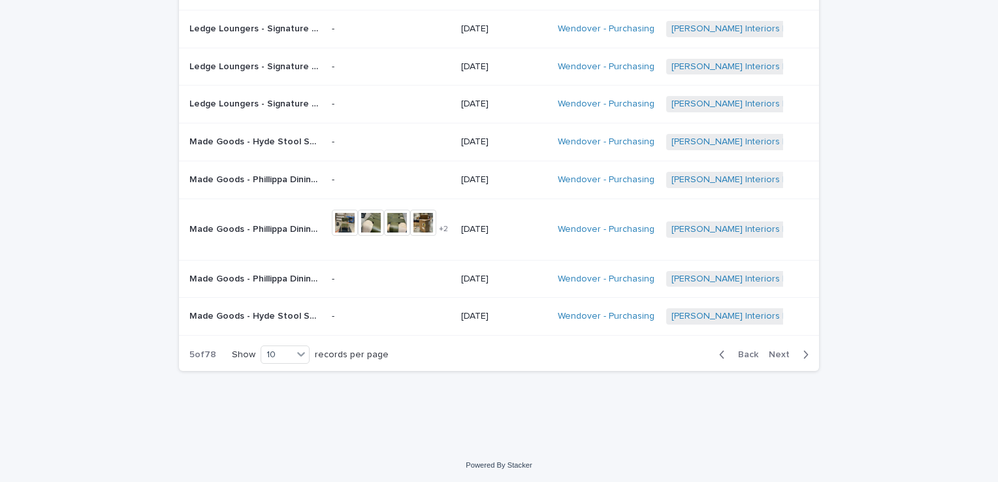
click at [308, 231] on p "Made Goods - Phillippa Dining Chair SKU FURPHILLINACHGR | 74474" at bounding box center [255, 228] width 133 height 14
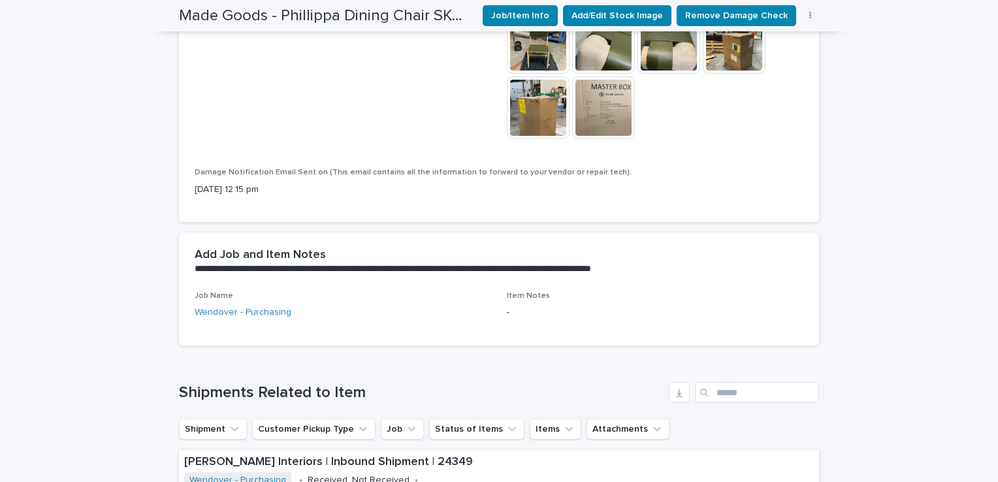
scroll to position [588, 0]
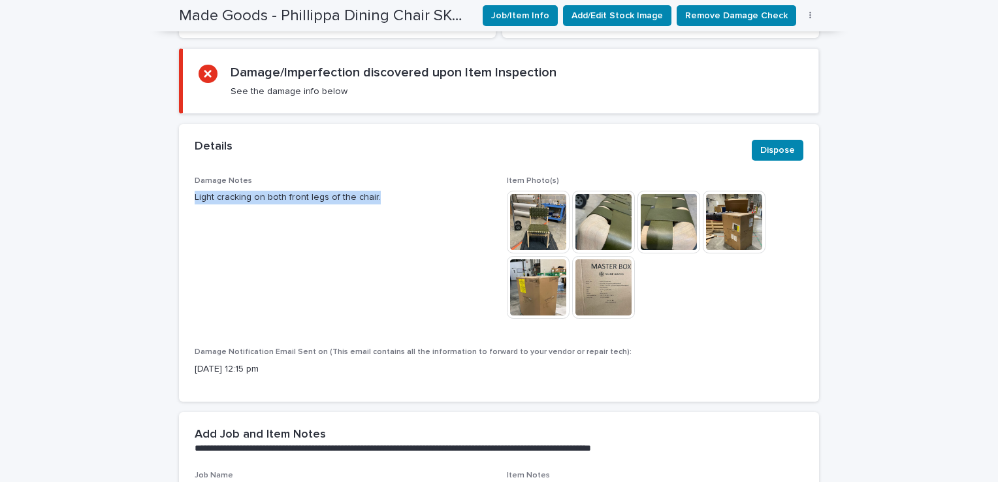
drag, startPoint x: 186, startPoint y: 198, endPoint x: 370, endPoint y: 196, distance: 184.3
click at [370, 196] on div "Damage Notes Light cracking on both front legs of the chair. Item Photo(s) This…" at bounding box center [499, 289] width 640 height 226
drag, startPoint x: 370, startPoint y: 196, endPoint x: 360, endPoint y: 199, distance: 10.1
copy p "Light cracking on both front legs of the chair."
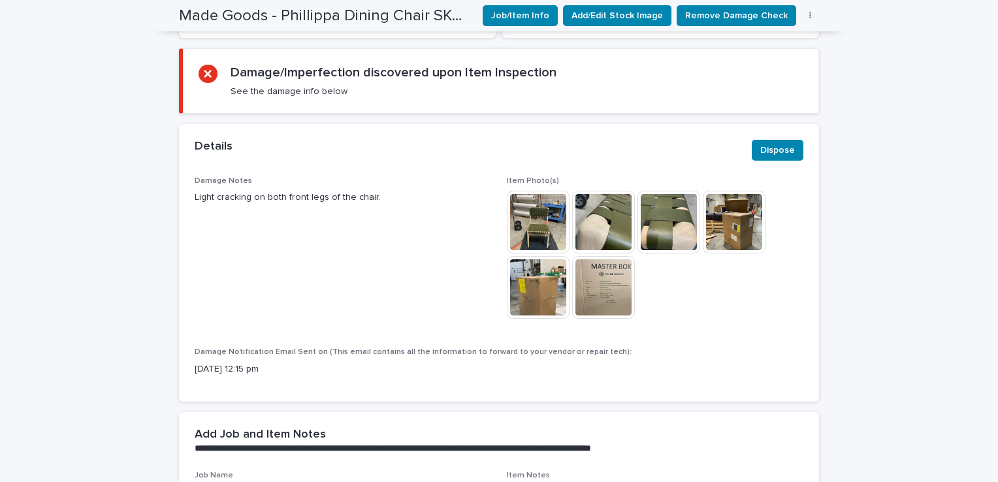
click at [555, 213] on img at bounding box center [538, 222] width 63 height 63
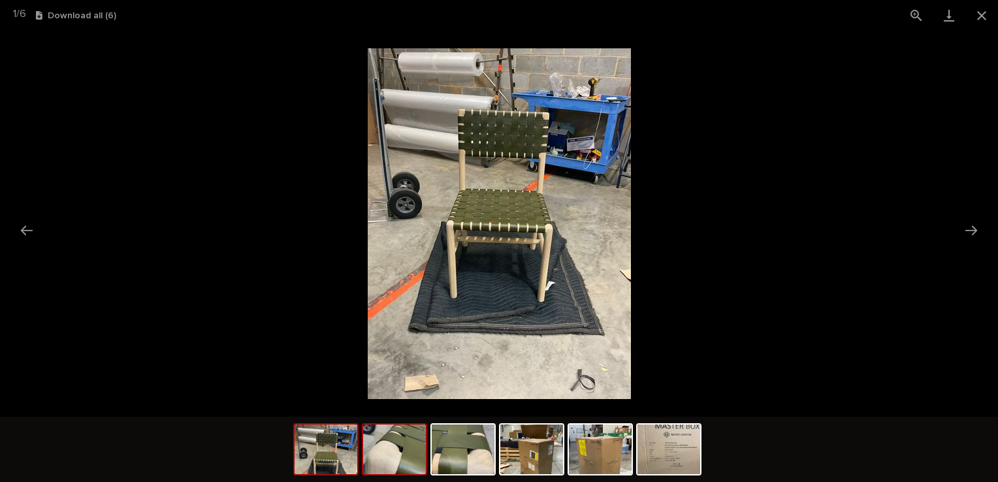
click at [422, 453] on img at bounding box center [394, 450] width 63 height 50
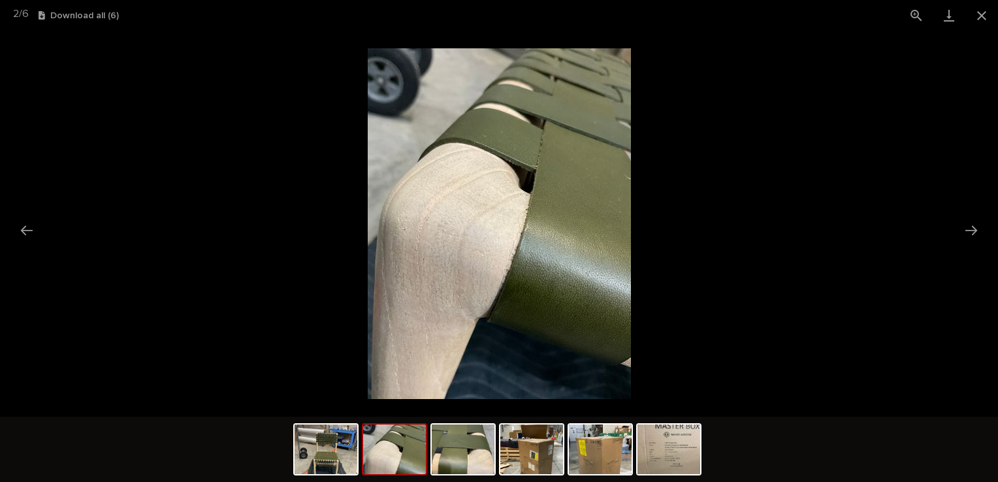
scroll to position [0, 0]
click at [463, 465] on img at bounding box center [463, 450] width 63 height 50
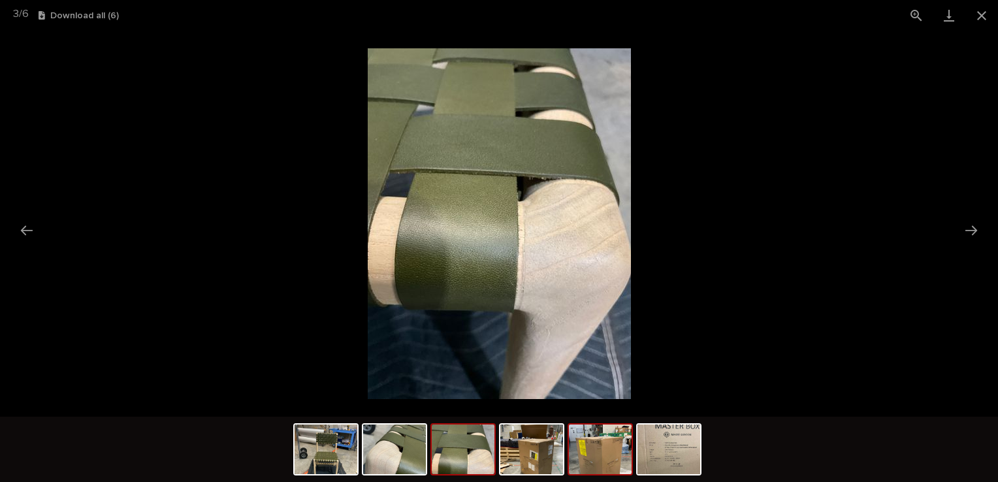
click at [587, 436] on img at bounding box center [600, 450] width 63 height 50
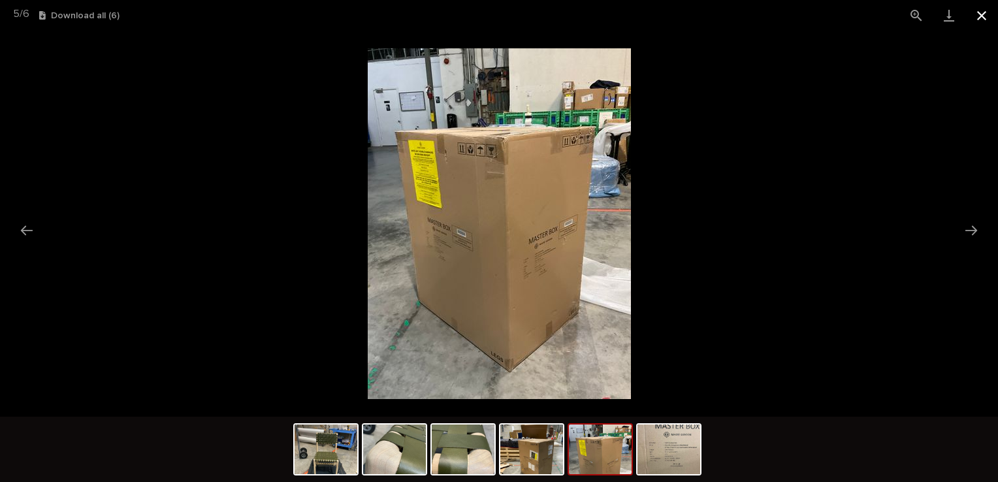
click at [972, 16] on button "Close gallery" at bounding box center [982, 15] width 33 height 31
